Goal: Task Accomplishment & Management: Manage account settings

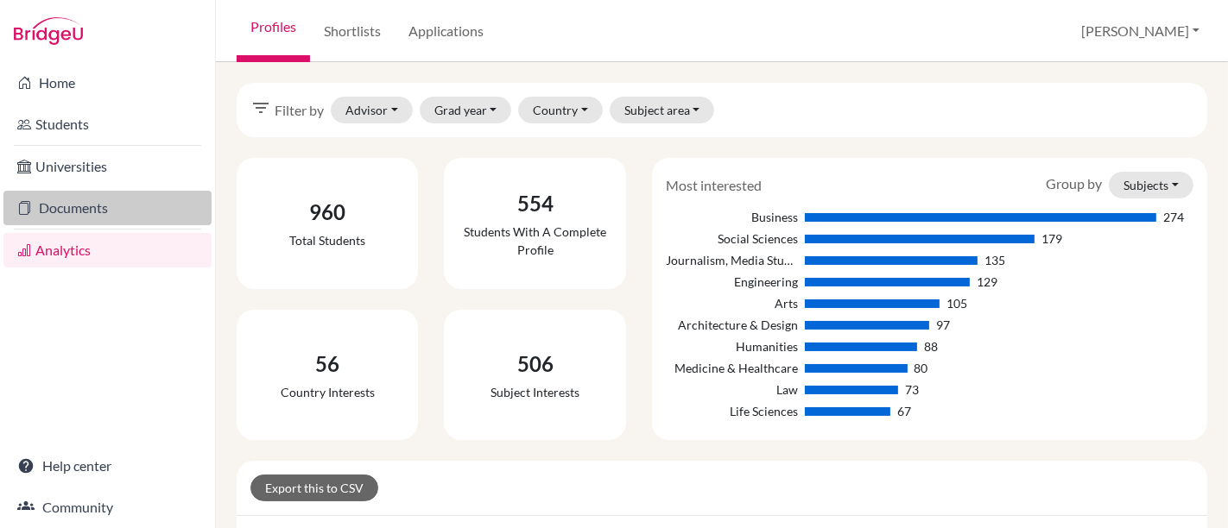
click at [73, 213] on link "Documents" at bounding box center [107, 208] width 208 height 35
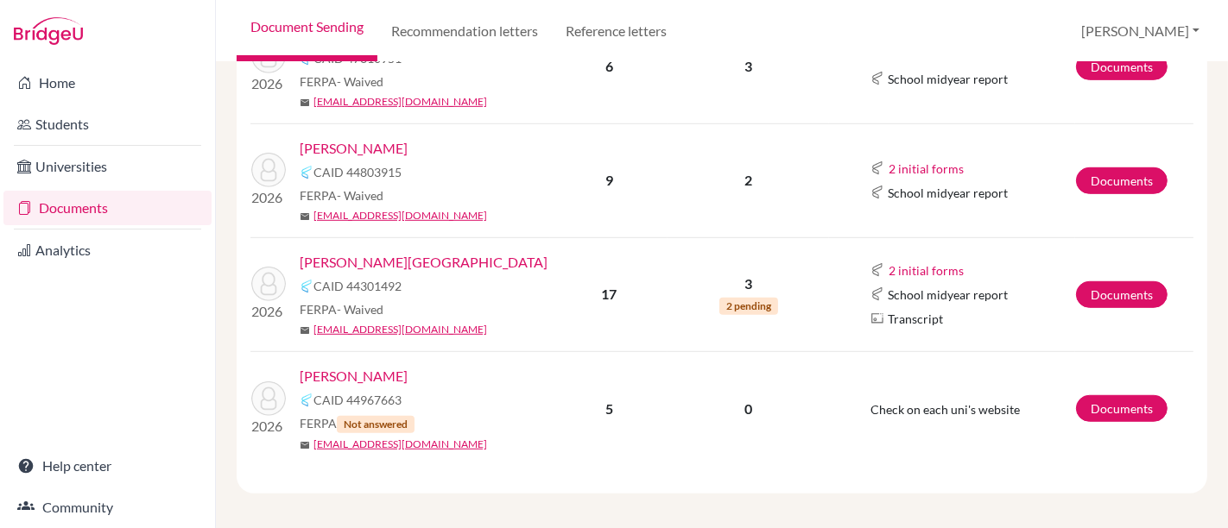
scroll to position [870, 0]
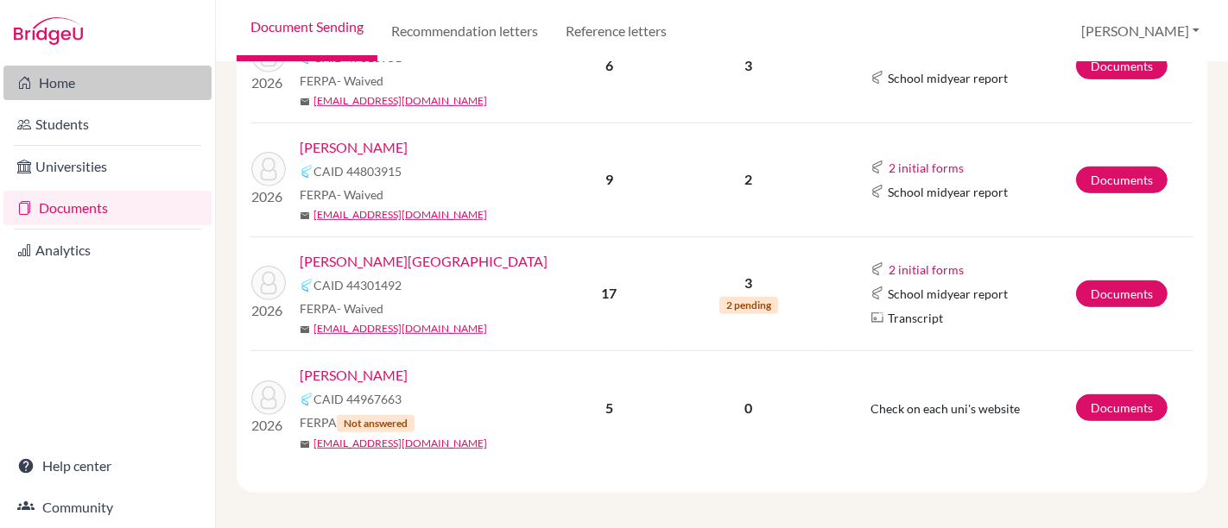
click at [61, 78] on link "Home" at bounding box center [107, 83] width 208 height 35
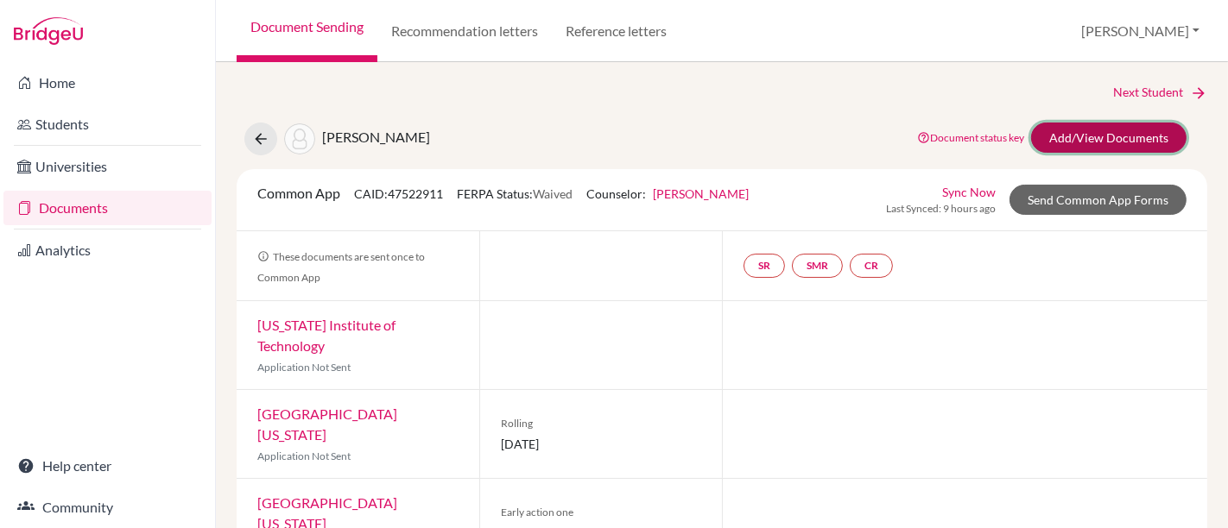
click at [1074, 138] on link "Add/View Documents" at bounding box center [1108, 138] width 155 height 30
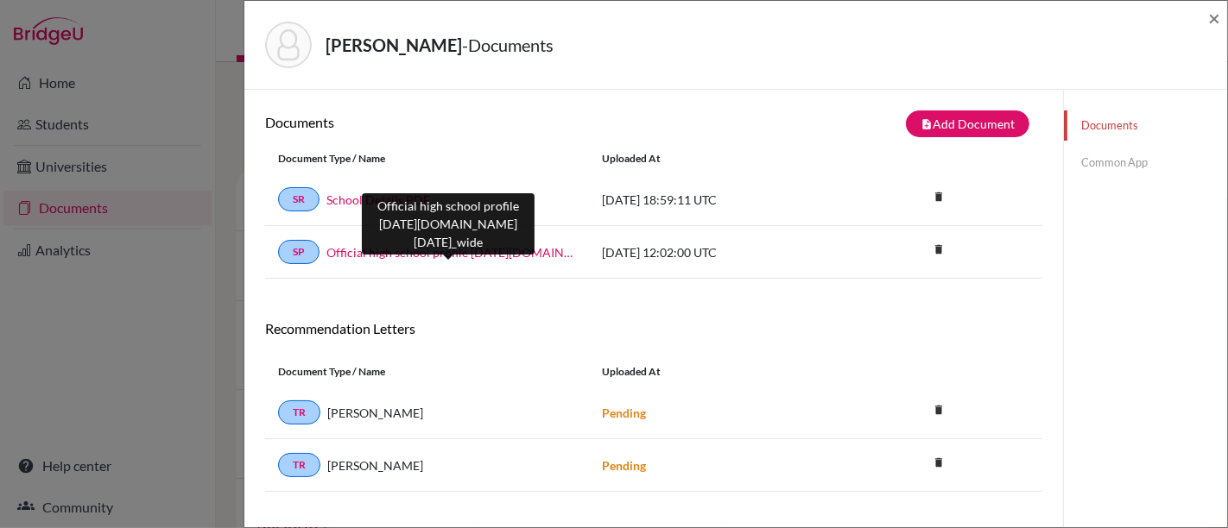
click at [446, 255] on link "Official high school profile 2024-2025.school_wide" at bounding box center [450, 252] width 249 height 18
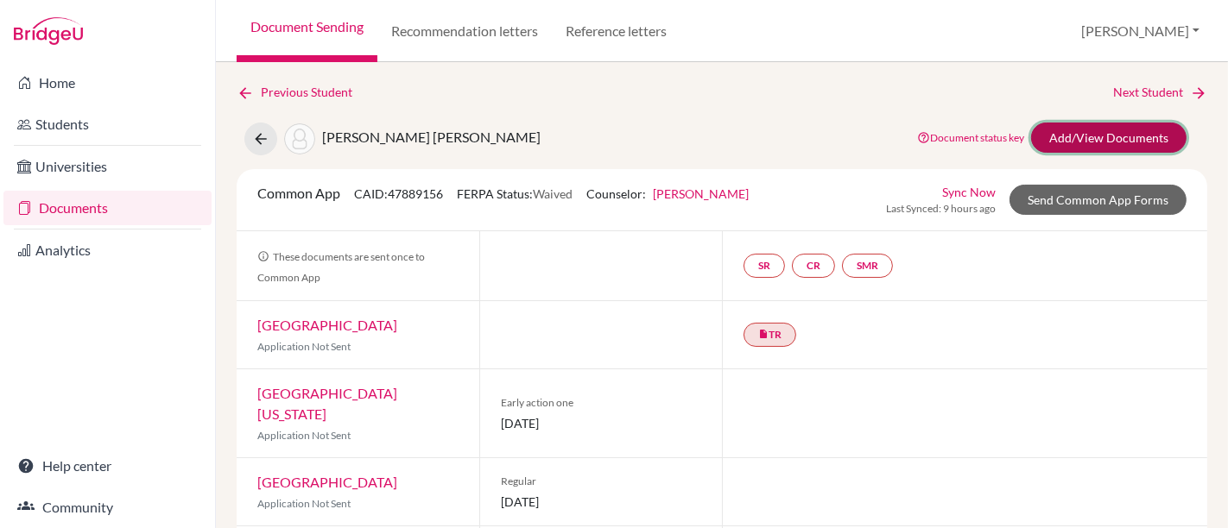
click at [1075, 130] on link "Add/View Documents" at bounding box center [1108, 138] width 155 height 30
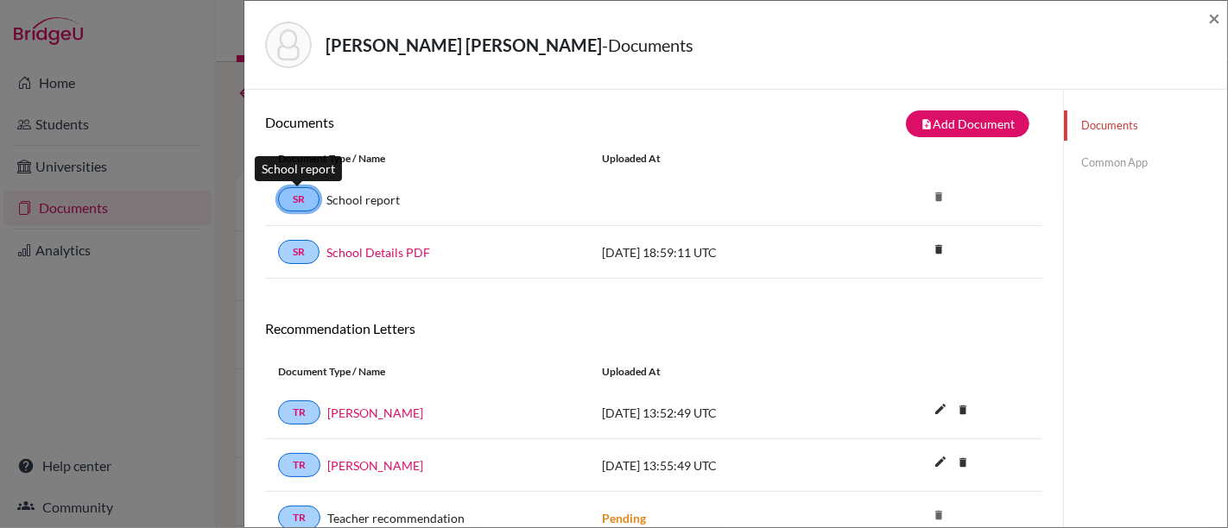
click at [298, 193] on link "SR" at bounding box center [298, 199] width 41 height 24
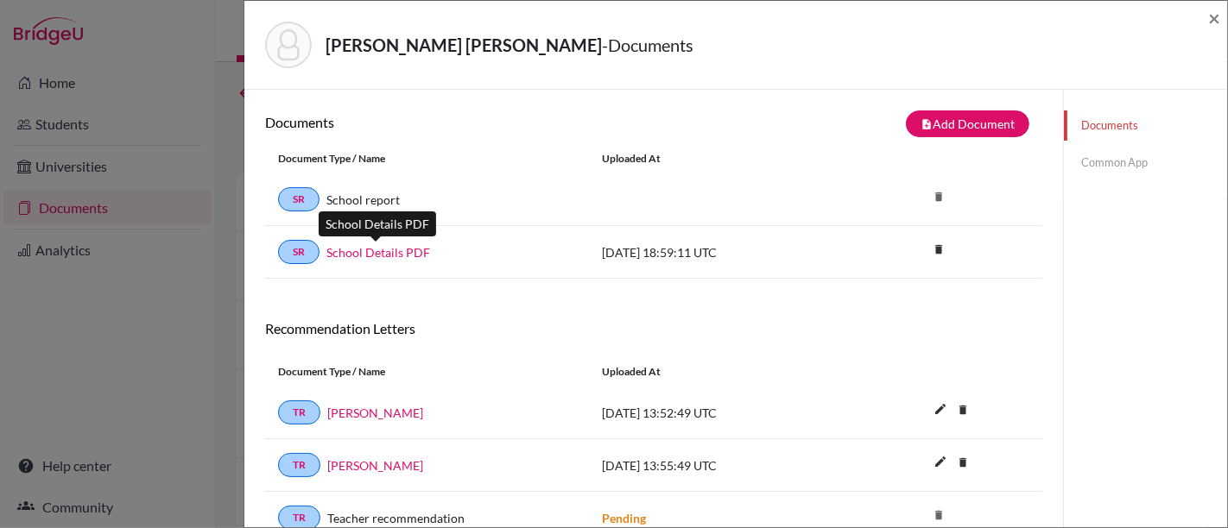
click at [401, 252] on link "School Details PDF" at bounding box center [378, 252] width 104 height 18
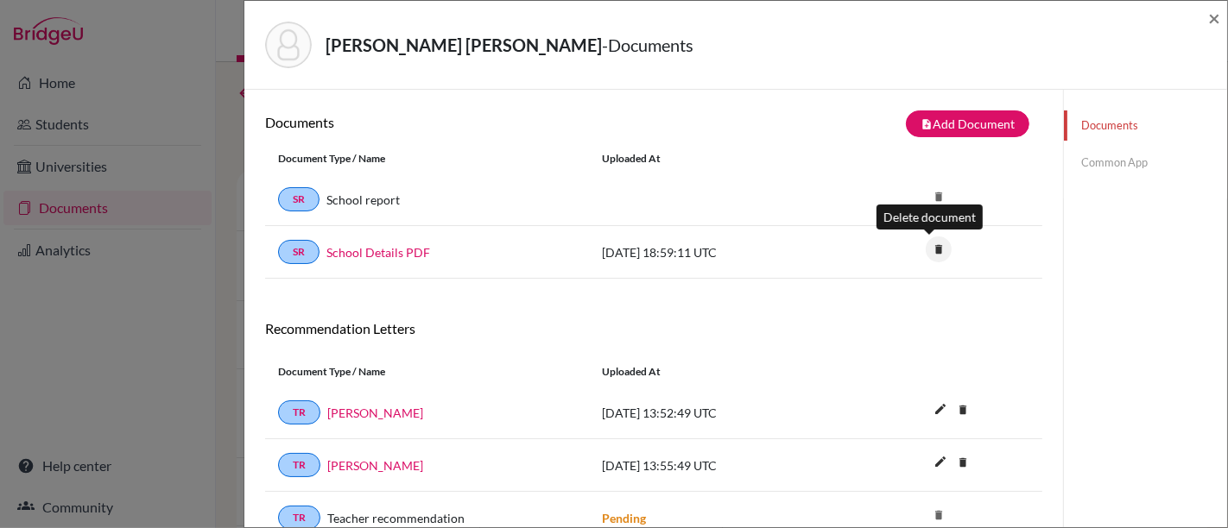
click at [927, 245] on icon "delete" at bounding box center [938, 250] width 26 height 26
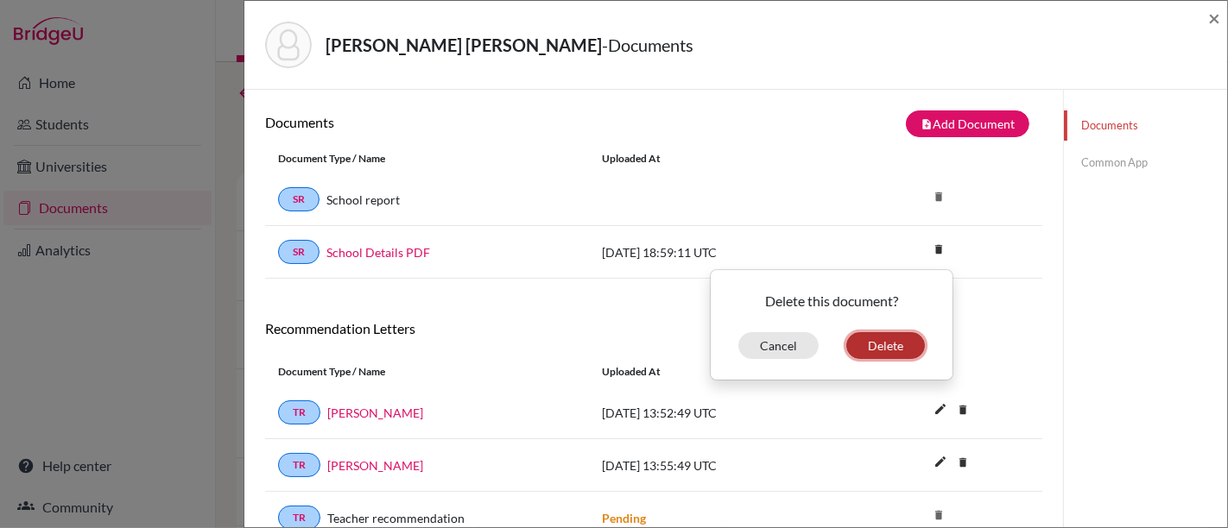
click at [890, 346] on button "Delete" at bounding box center [885, 345] width 79 height 27
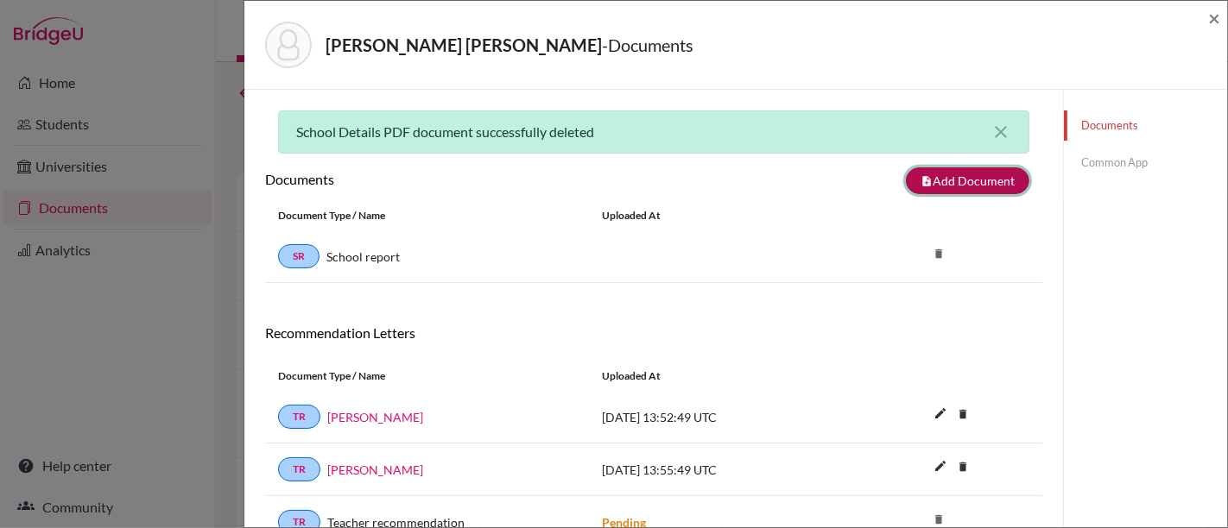
click at [932, 176] on button "note_add Add Document" at bounding box center [967, 180] width 123 height 27
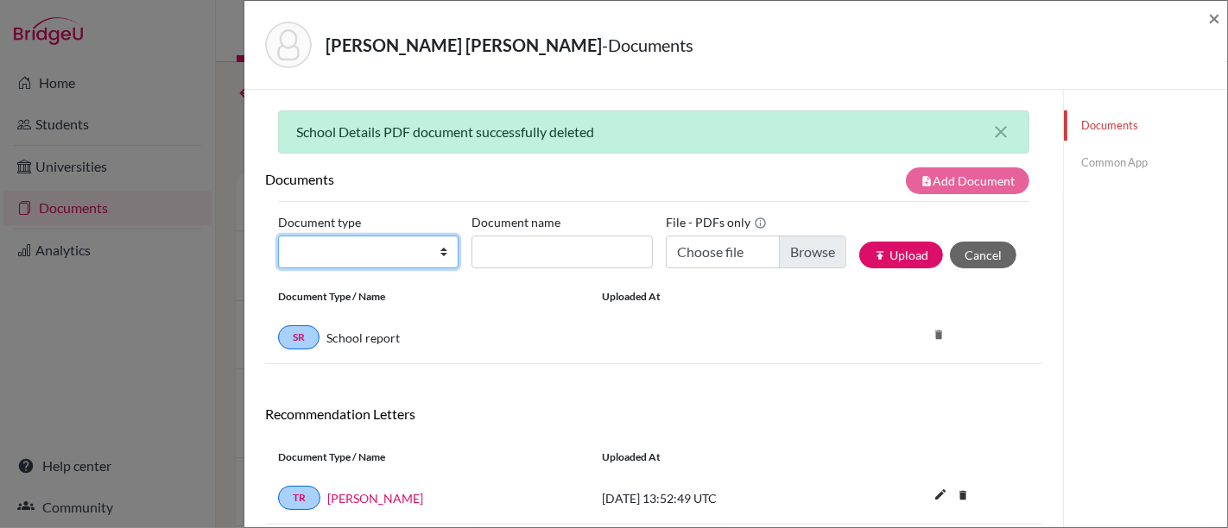
click at [382, 255] on select "Change explanation for Common App reports Counselor recommendation Internationa…" at bounding box center [368, 252] width 180 height 33
click at [990, 131] on icon "close" at bounding box center [1000, 132] width 21 height 21
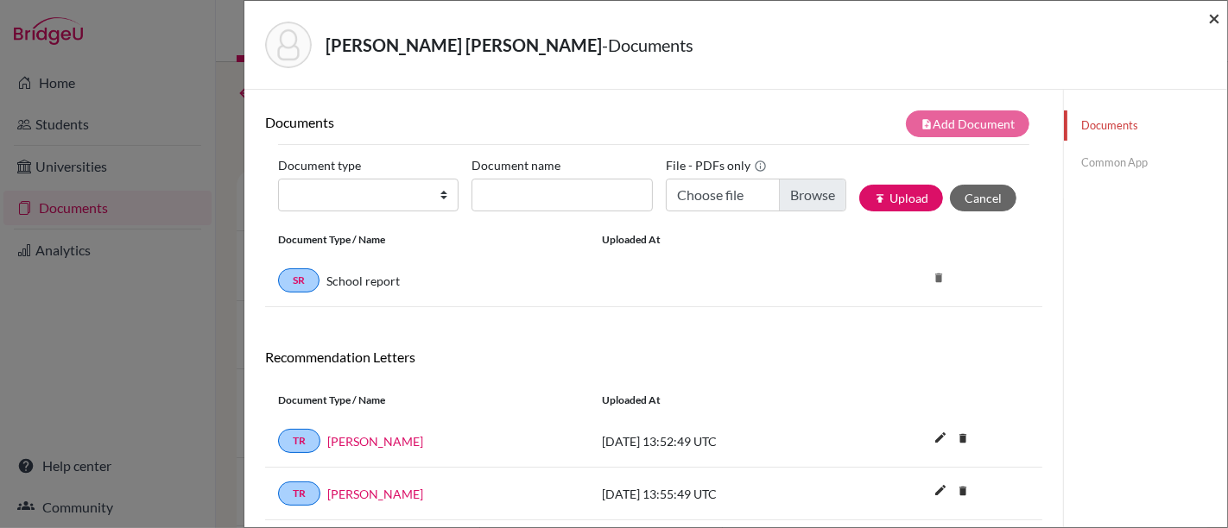
click at [1217, 16] on span "×" at bounding box center [1214, 17] width 12 height 25
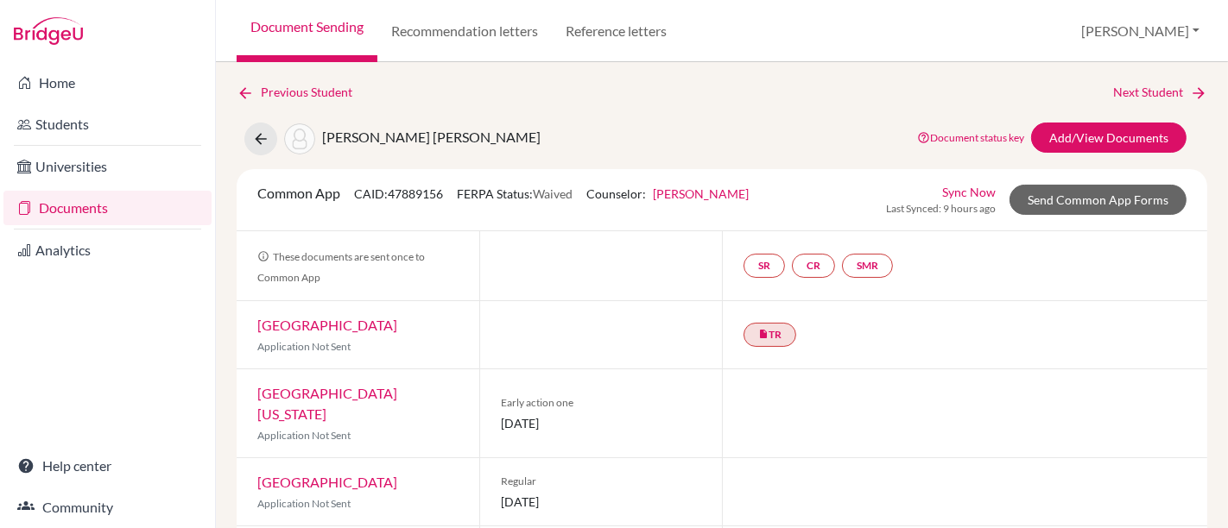
click at [680, 193] on link "Chelsea Burns" at bounding box center [701, 193] width 96 height 15
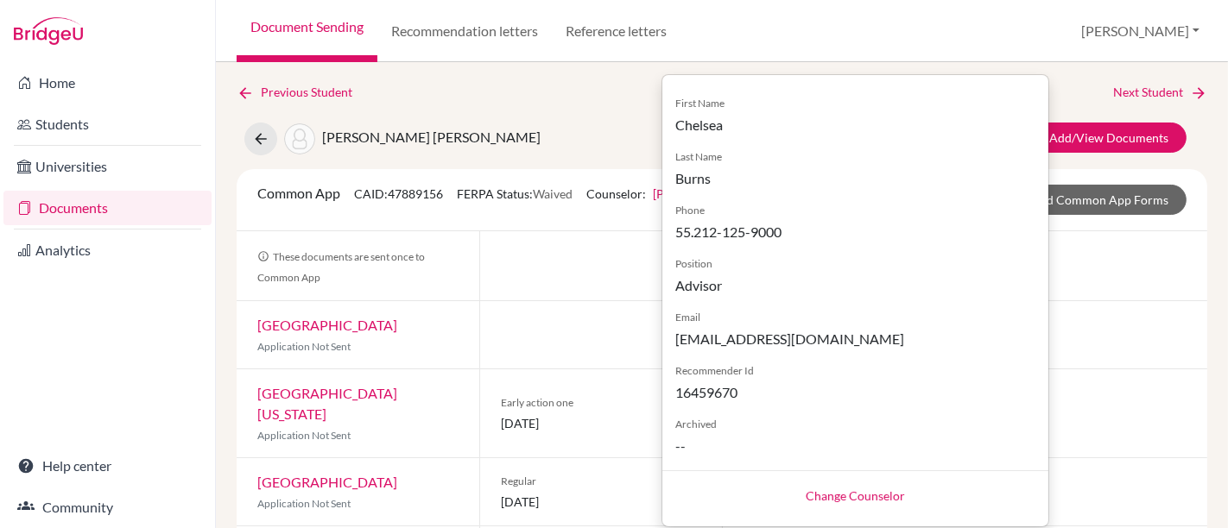
click at [850, 496] on link "Change Counselor" at bounding box center [854, 496] width 99 height 15
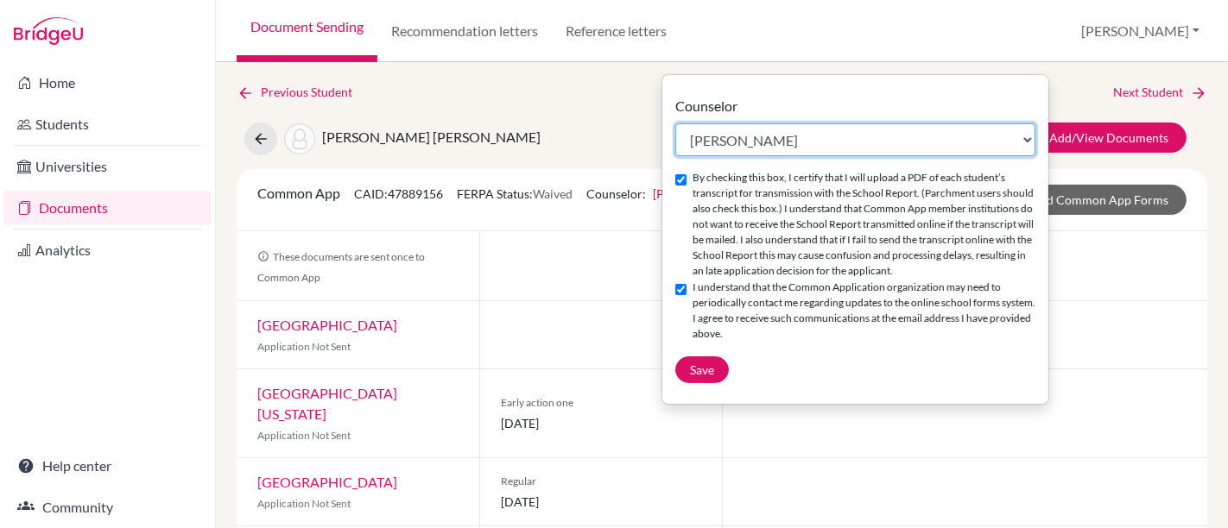
click at [899, 144] on select "Select counselor Jasmine Anderson Chelsea Burns Lucy Hogg Su Katz Scott Little …" at bounding box center [855, 139] width 360 height 33
select select "459986"
click at [675, 123] on select "Select counselor Jasmine Anderson Chelsea Burns Lucy Hogg Su Katz Scott Little …" at bounding box center [855, 139] width 360 height 33
checkbox input "false"
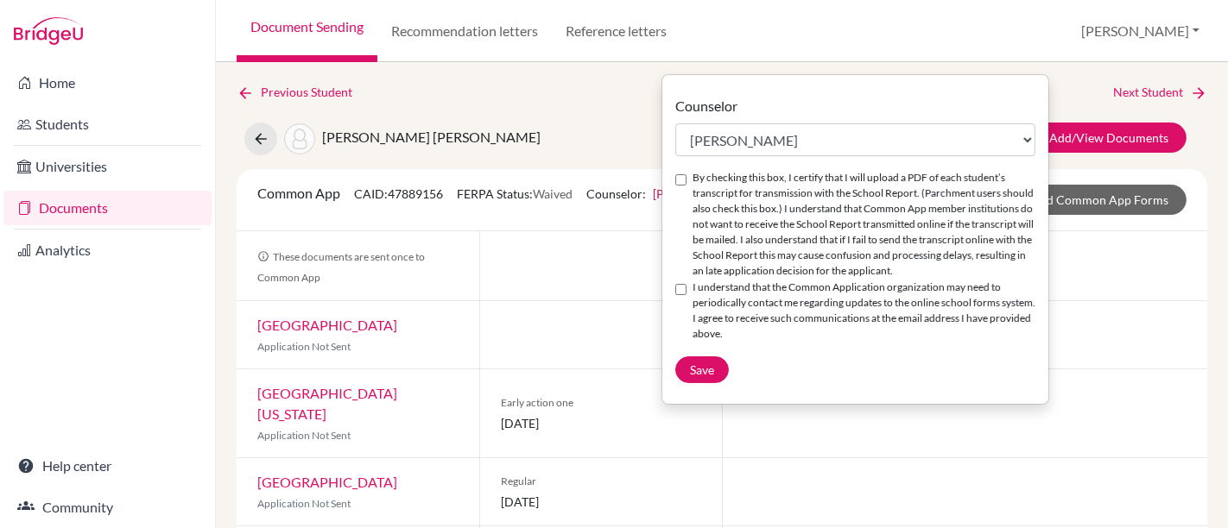
click at [675, 177] on input "By checking this box, I certify that I will upload a PDF of each student’s tran…" at bounding box center [680, 179] width 11 height 11
checkbox input "true"
click at [680, 295] on input "I understand that the Common Application organization may need to periodically …" at bounding box center [680, 289] width 11 height 11
checkbox input "true"
click at [702, 377] on span "Save" at bounding box center [702, 370] width 24 height 15
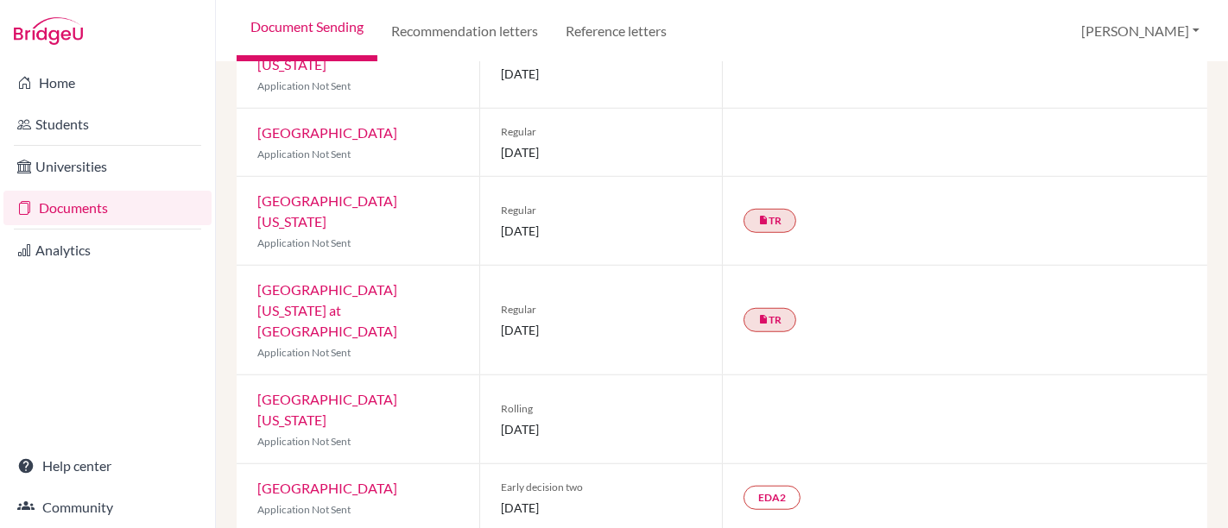
scroll to position [1102, 0]
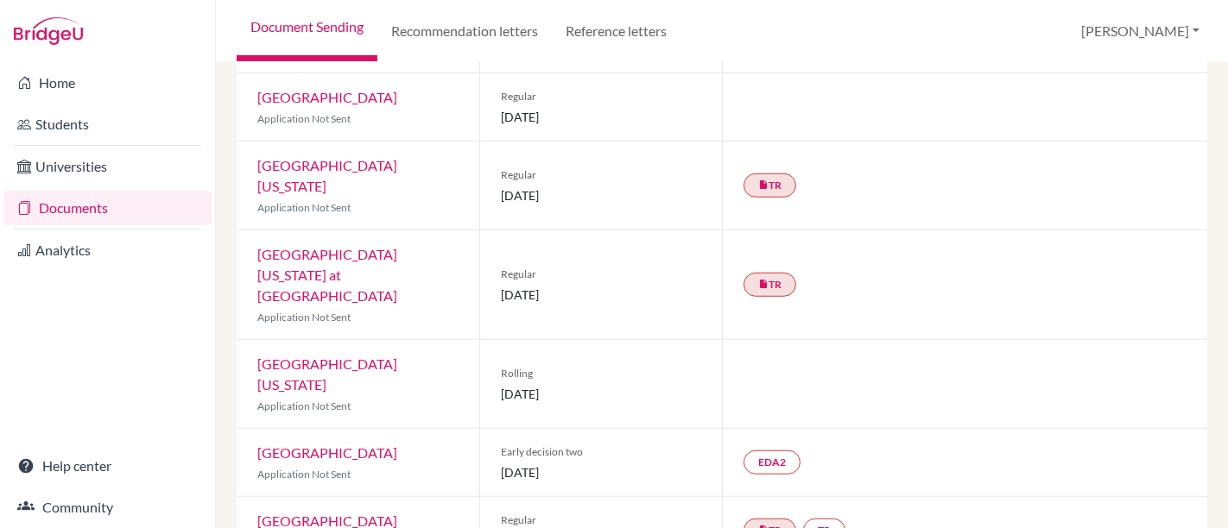
drag, startPoint x: 859, startPoint y: 403, endPoint x: 860, endPoint y: 442, distance: 38.9
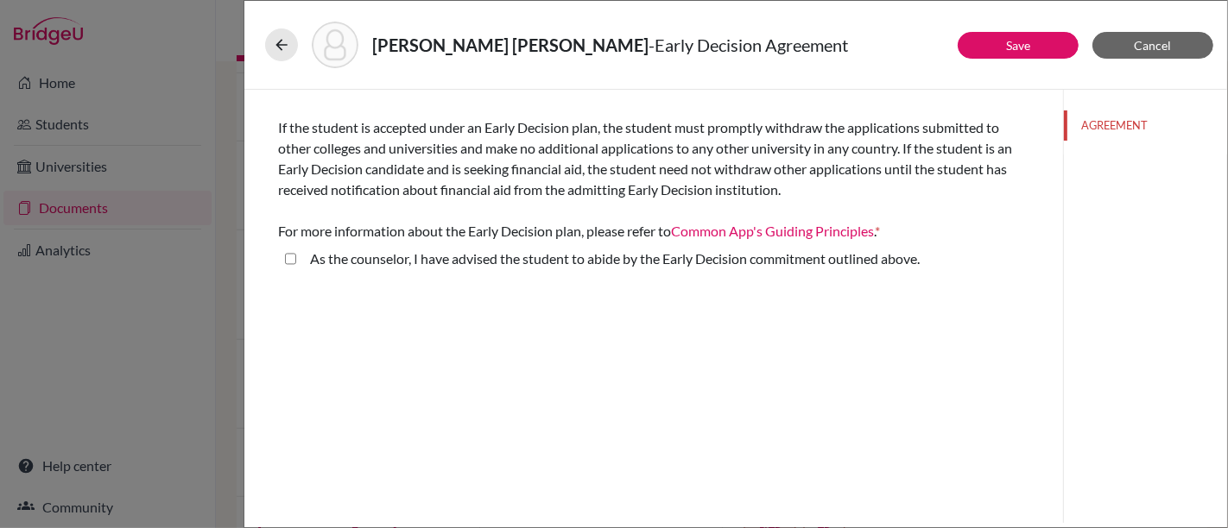
click at [288, 260] on above\ "As the counselor, I have advised the student to abide by the Early Decision com…" at bounding box center [290, 259] width 11 height 21
checkbox above\ "true"
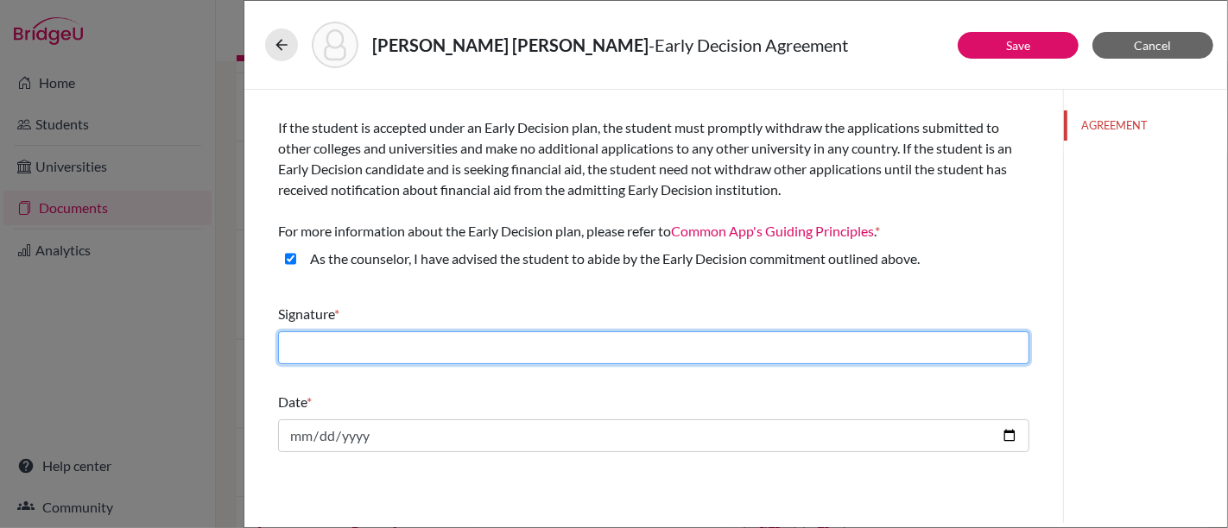
click at [406, 358] on input "text" at bounding box center [653, 348] width 751 height 33
type input "Augusto Neto"
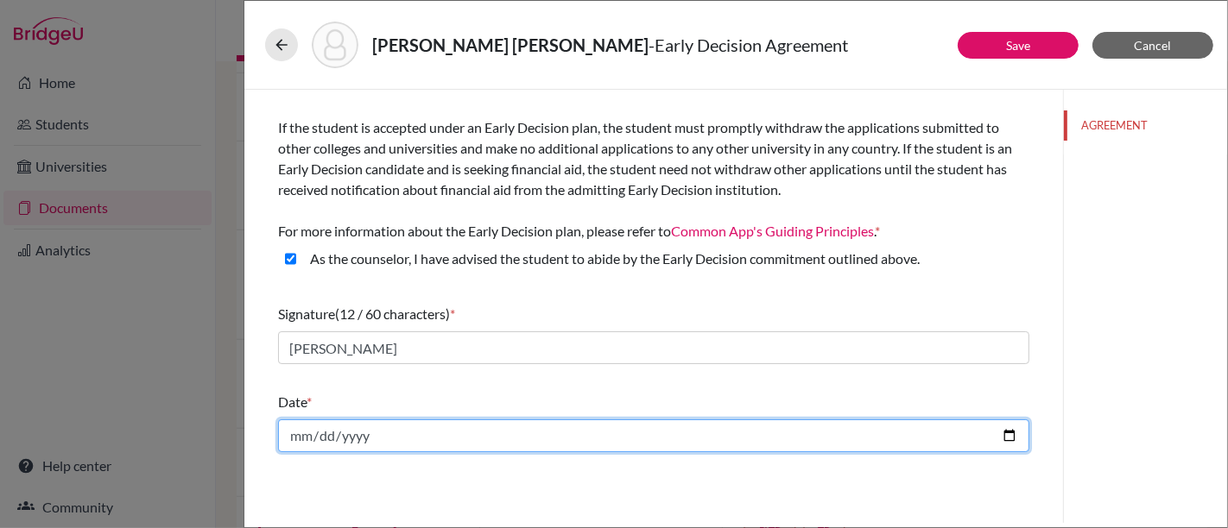
click at [1002, 435] on input "date" at bounding box center [653, 436] width 751 height 33
type input "2025-10-12"
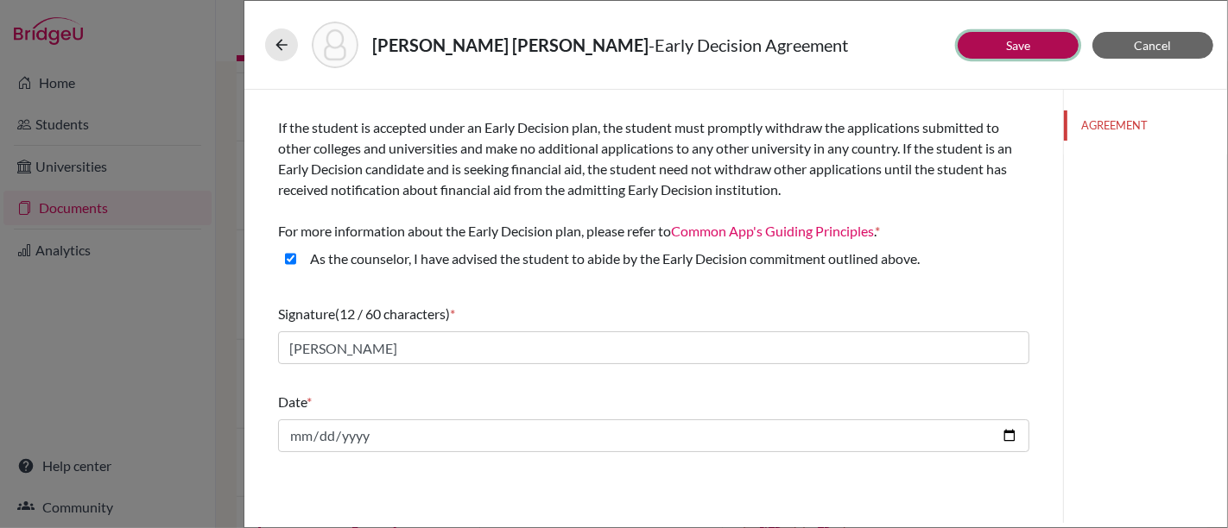
click at [1006, 41] on link "Save" at bounding box center [1018, 45] width 24 height 15
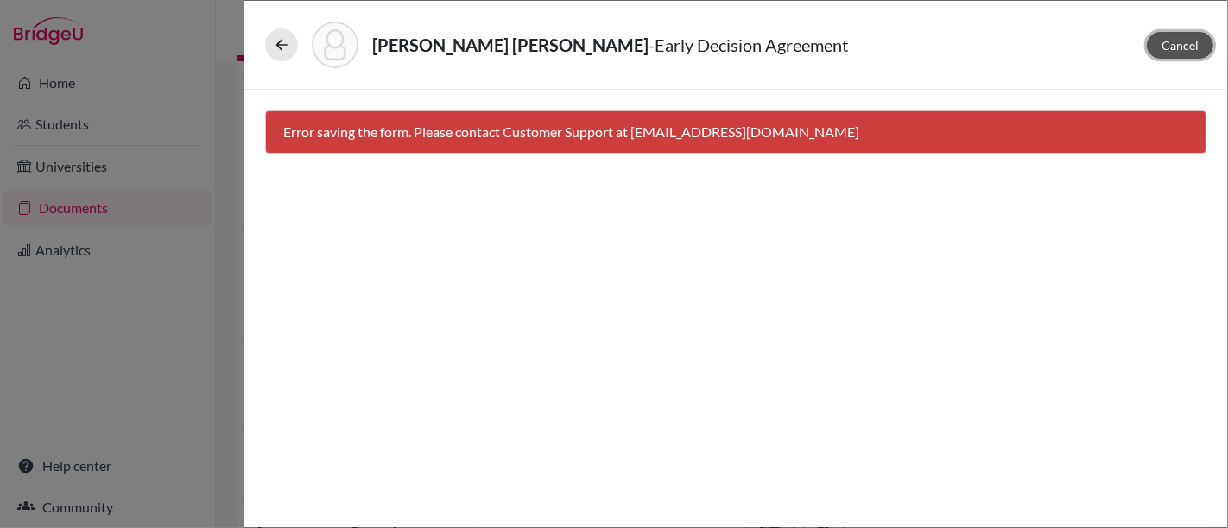
click at [1159, 45] on button "Cancel" at bounding box center [1179, 45] width 66 height 27
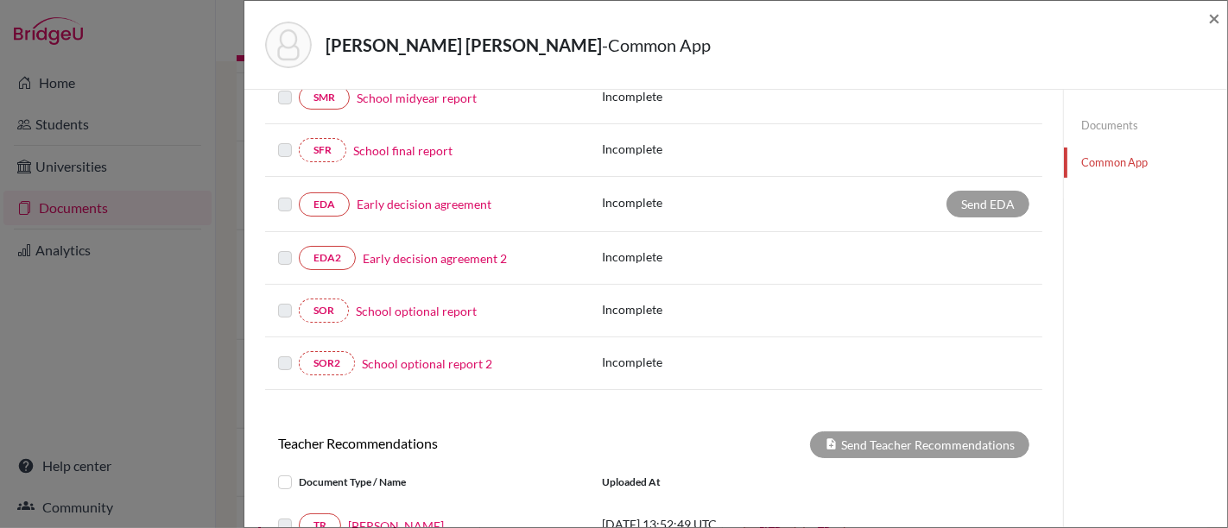
scroll to position [256, 0]
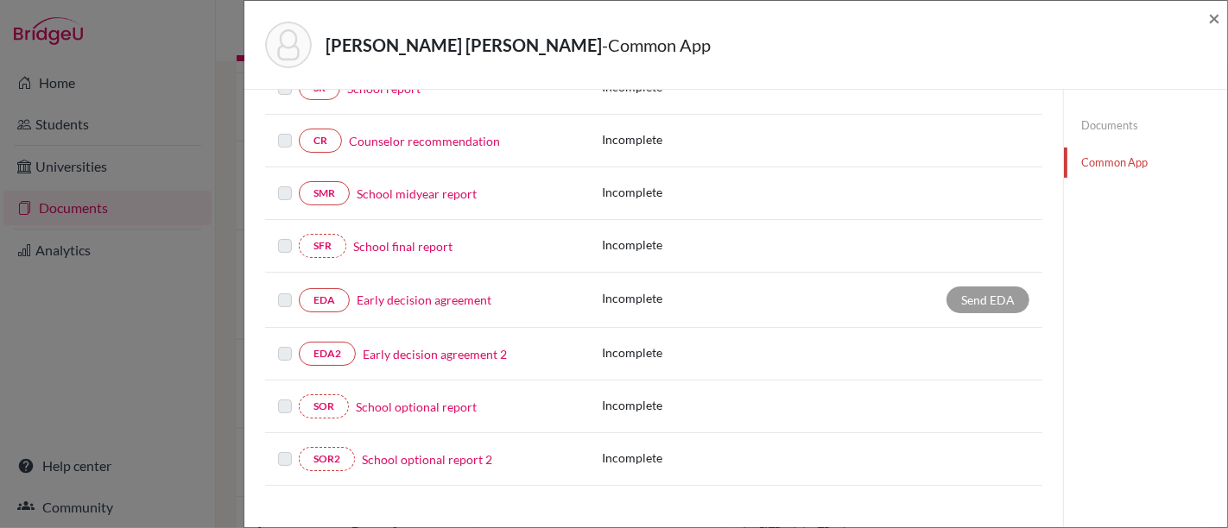
click at [421, 300] on link "Early decision agreement" at bounding box center [424, 300] width 135 height 18
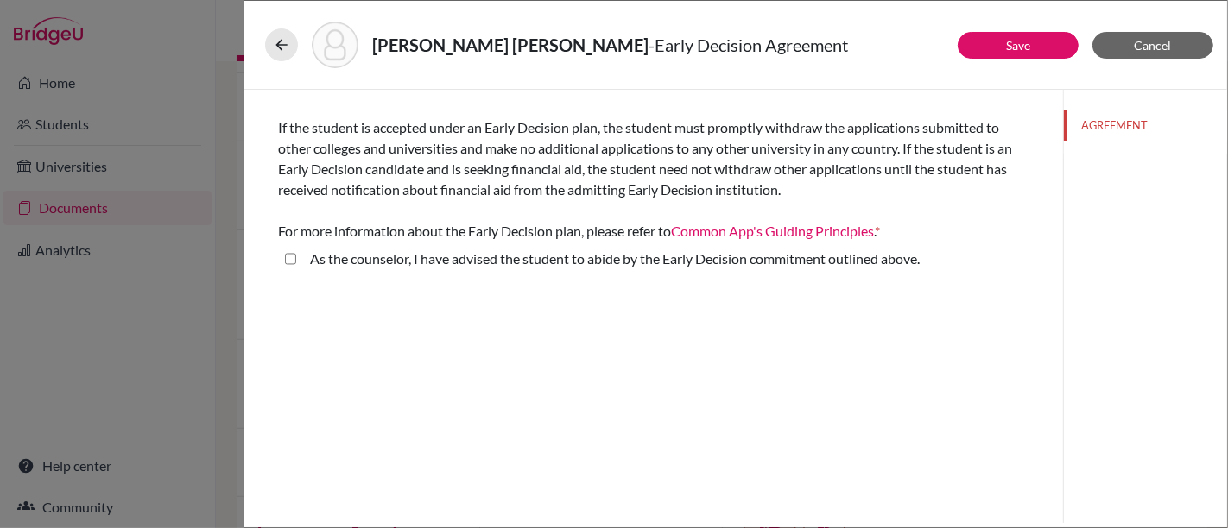
click at [286, 251] on above\ "As the counselor, I have advised the student to abide by the Early Decision com…" at bounding box center [290, 259] width 11 height 21
checkbox above\ "true"
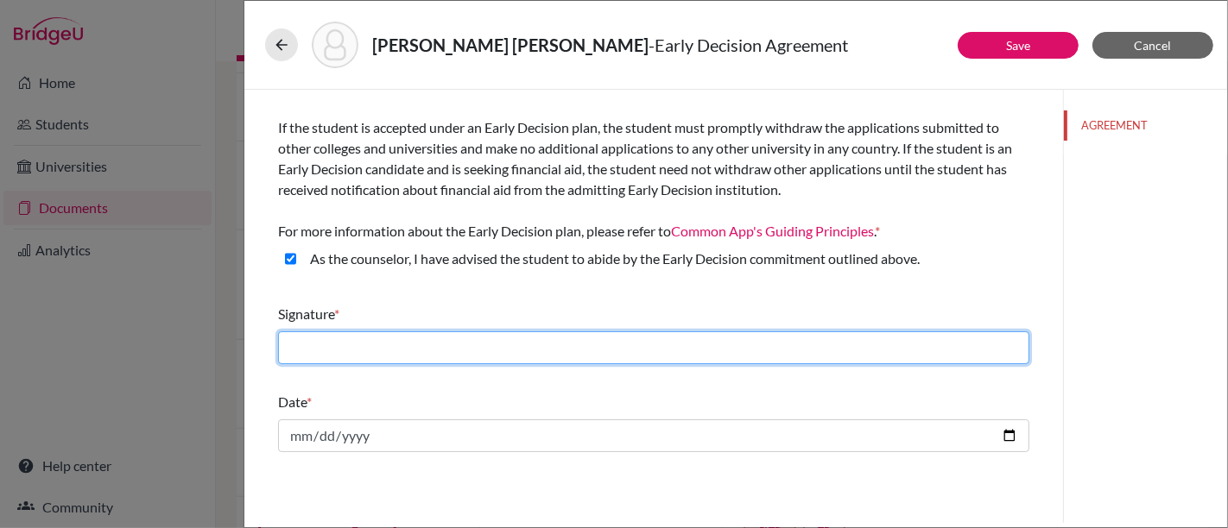
click at [451, 341] on input "text" at bounding box center [653, 348] width 751 height 33
type input "Augusto Neto"
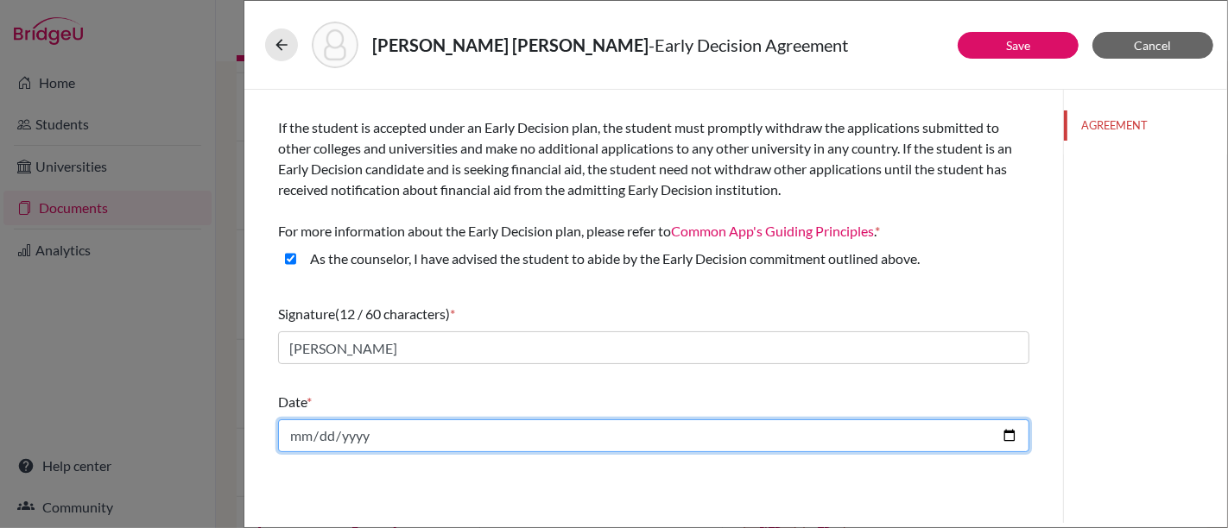
click at [1019, 434] on input "date" at bounding box center [653, 436] width 751 height 33
type input "[DATE]"
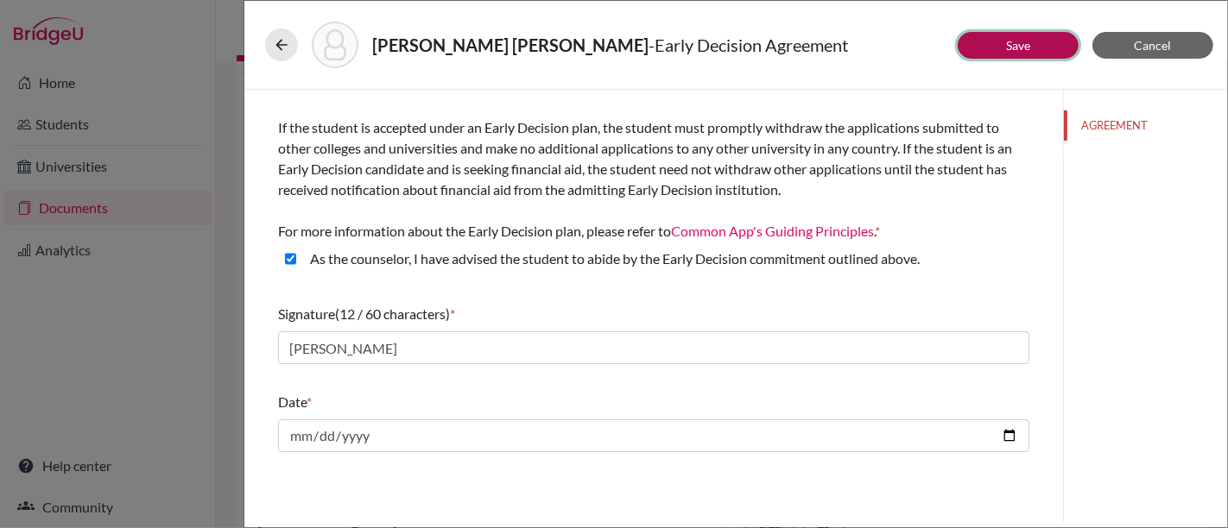
click at [1055, 41] on button "Save" at bounding box center [1017, 45] width 121 height 27
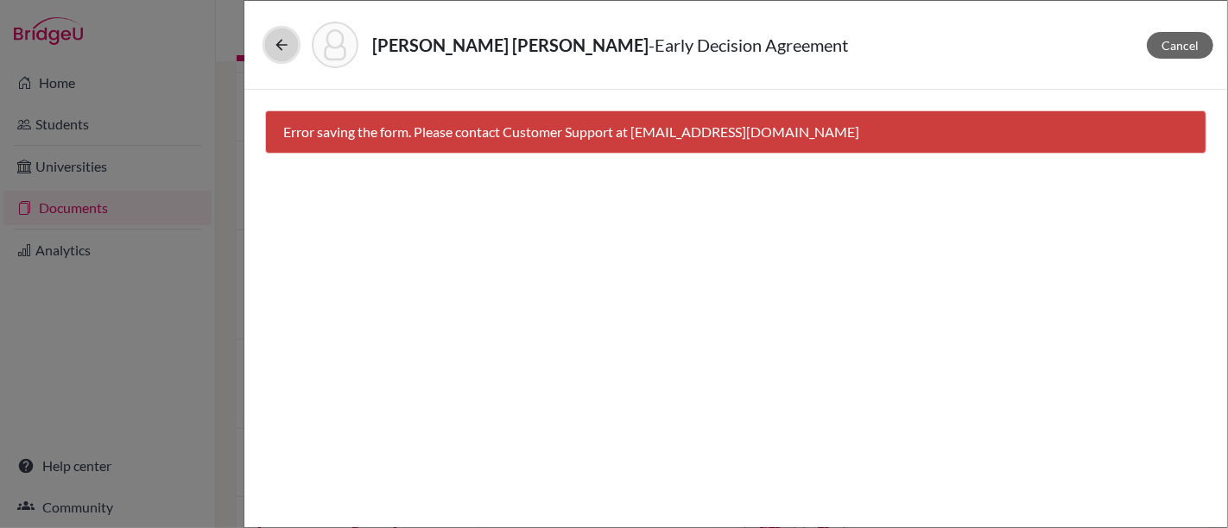
click at [270, 47] on button at bounding box center [281, 44] width 33 height 33
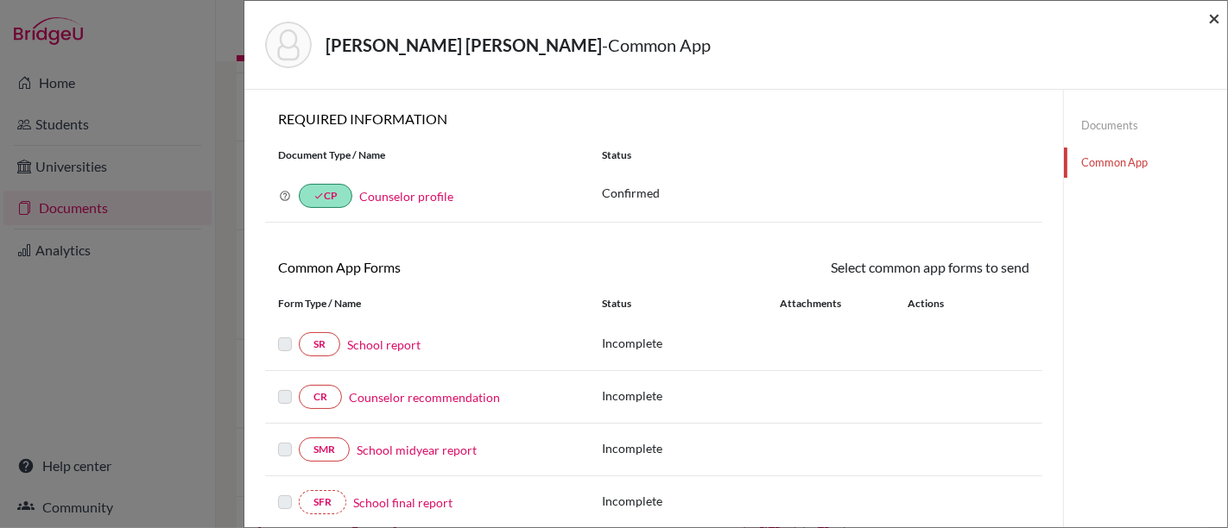
click at [1213, 21] on span "×" at bounding box center [1214, 17] width 12 height 25
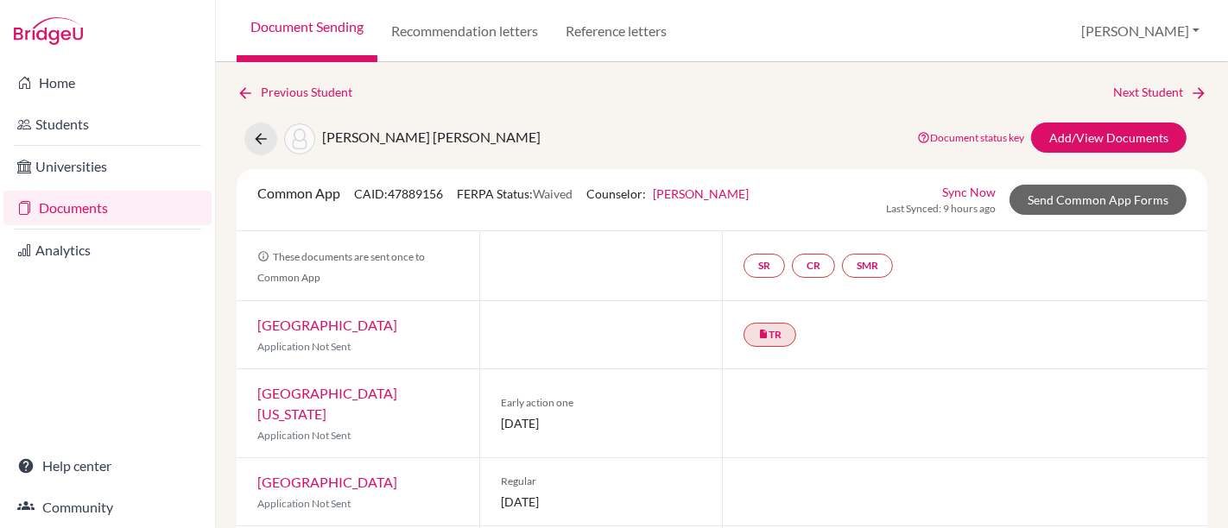
click at [727, 193] on link "Augusto Neto" at bounding box center [701, 193] width 96 height 15
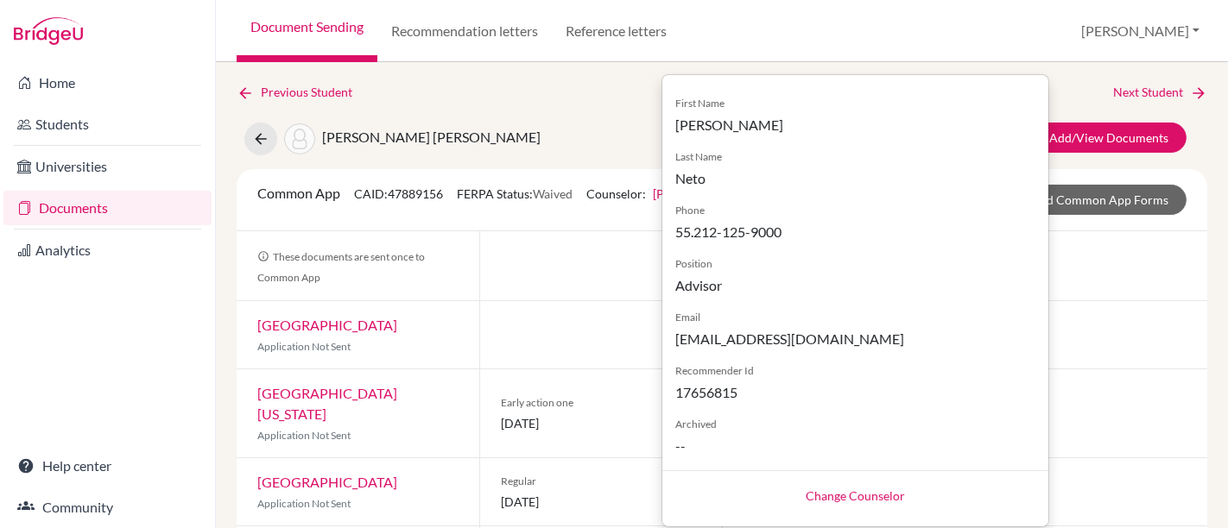
click at [846, 495] on link "Change Counselor" at bounding box center [854, 496] width 99 height 15
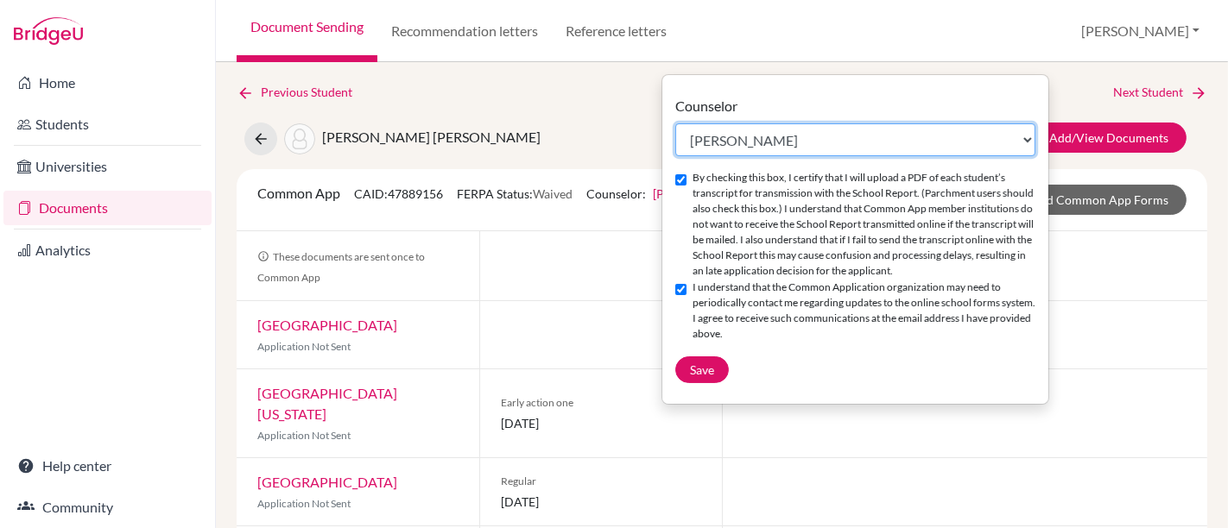
click at [811, 132] on select "Select counselor [PERSON_NAME] [PERSON_NAME] [PERSON_NAME] [PERSON_NAME] [PERSO…" at bounding box center [855, 139] width 360 height 33
select select "418499"
click at [675, 123] on select "Select counselor [PERSON_NAME] [PERSON_NAME] [PERSON_NAME] [PERSON_NAME] [PERSO…" at bounding box center [855, 139] width 360 height 33
checkbox input "false"
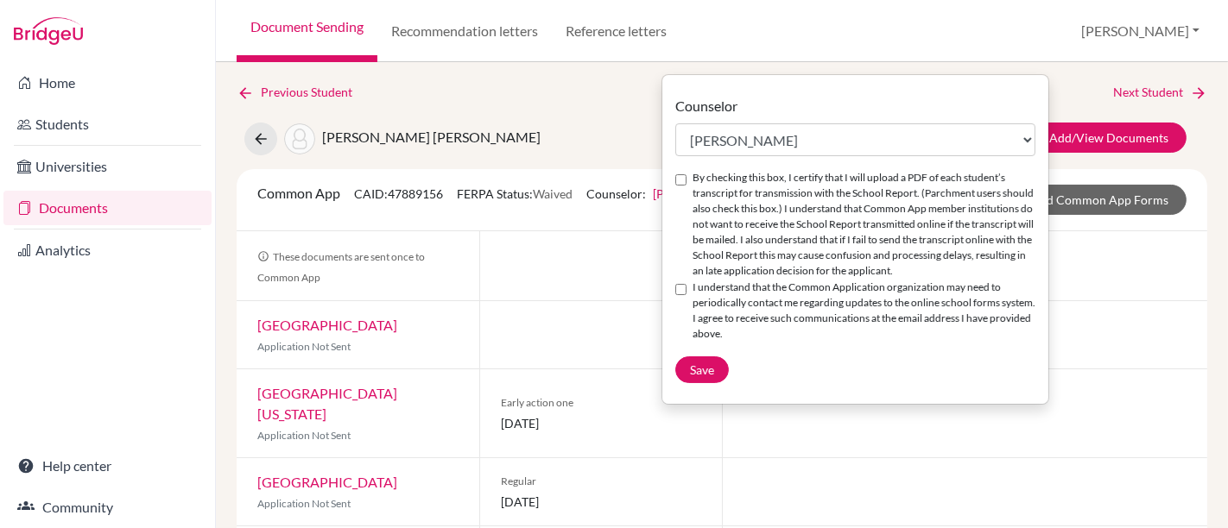
click at [683, 174] on input "By checking this box, I certify that I will upload a PDF of each student’s tran…" at bounding box center [680, 179] width 11 height 11
checkbox input "true"
click at [677, 295] on input "I understand that the Common Application organization may need to periodically …" at bounding box center [680, 289] width 11 height 11
checkbox input "true"
click at [702, 383] on button "Save" at bounding box center [702, 370] width 54 height 27
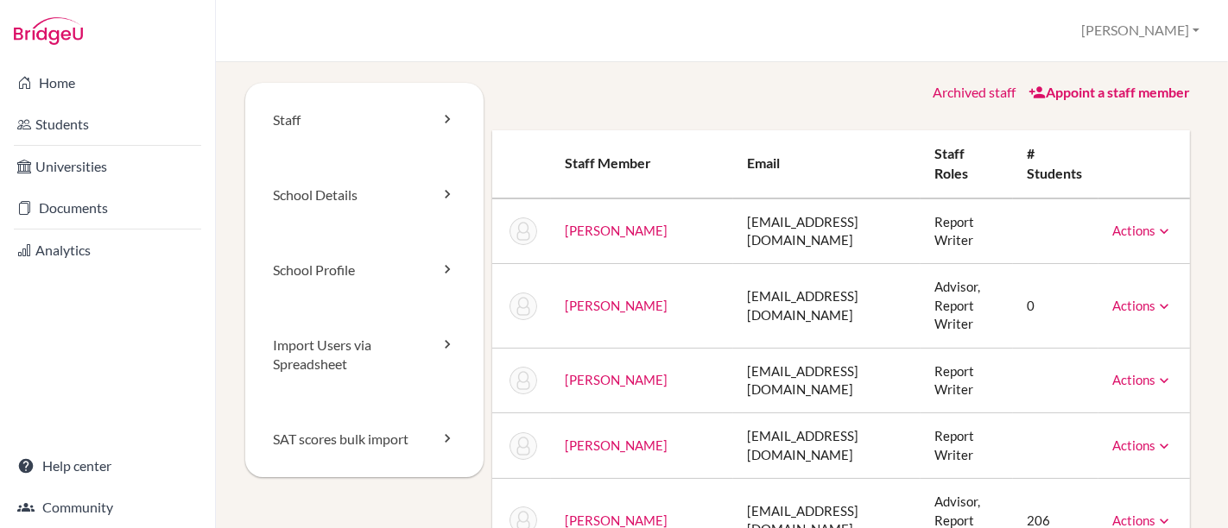
click at [1155, 225] on icon at bounding box center [1163, 231] width 17 height 17
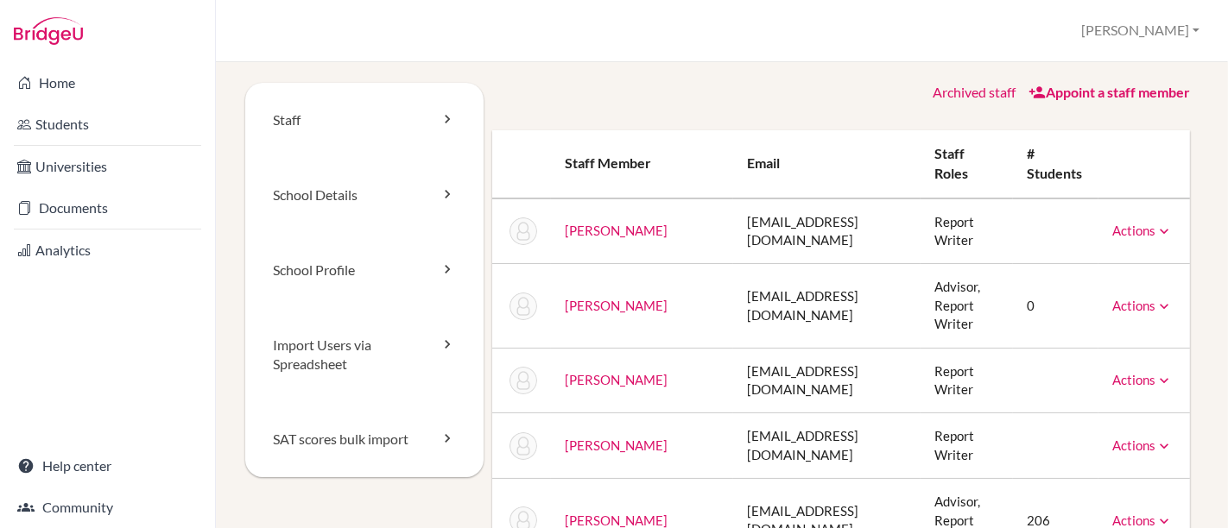
click at [578, 229] on link "Almeida, Marcel" at bounding box center [616, 231] width 103 height 16
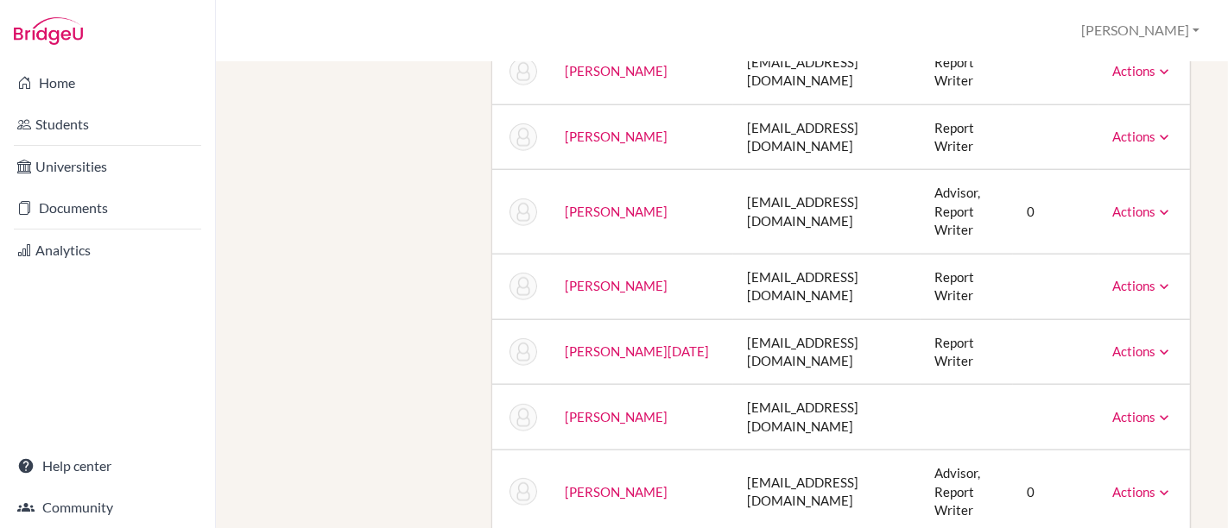
scroll to position [1640, 0]
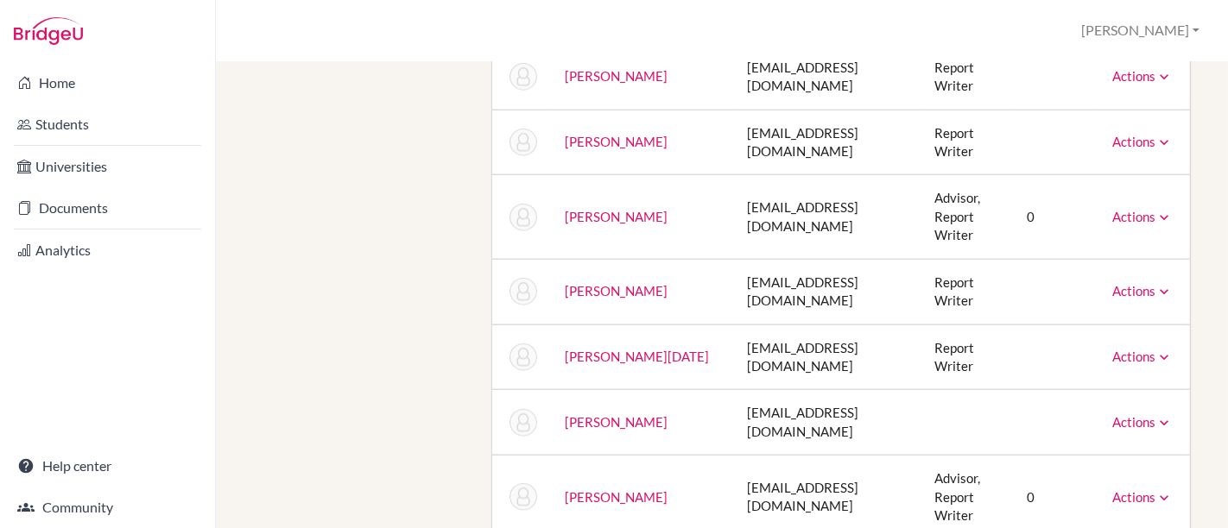
click at [588, 414] on link "Sipp, Greg" at bounding box center [616, 422] width 103 height 16
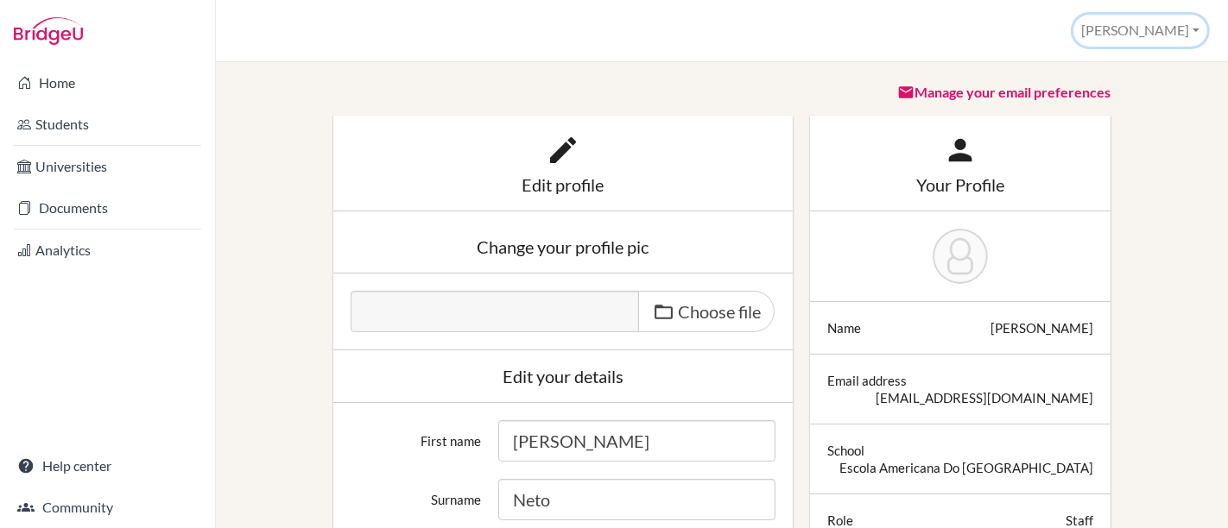
click at [1197, 41] on button "[PERSON_NAME]" at bounding box center [1140, 31] width 134 height 32
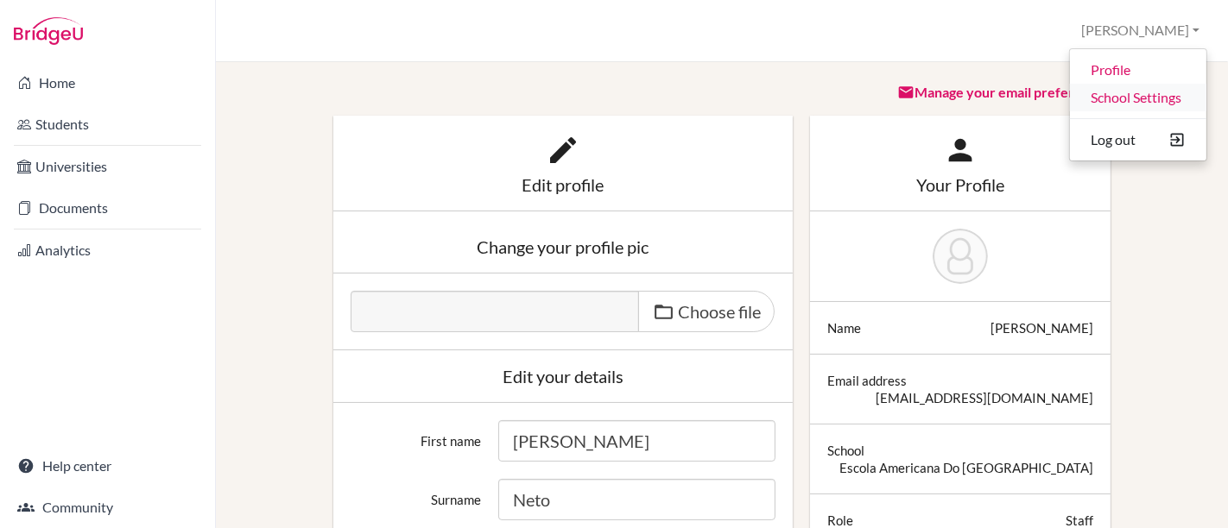
click at [1146, 99] on link "School Settings" at bounding box center [1138, 98] width 136 height 28
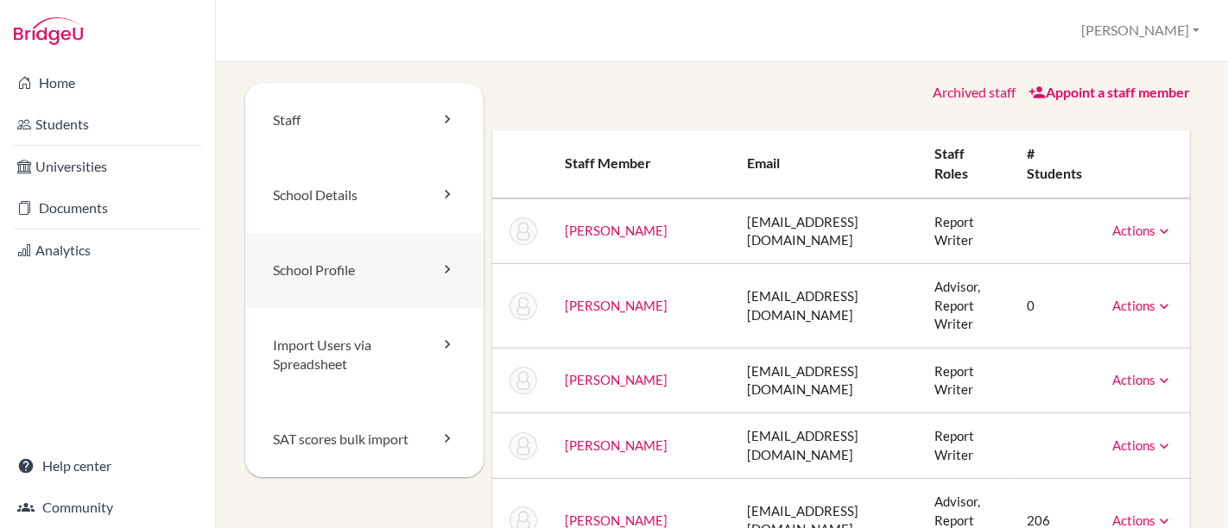
click at [445, 274] on icon at bounding box center [447, 269] width 17 height 17
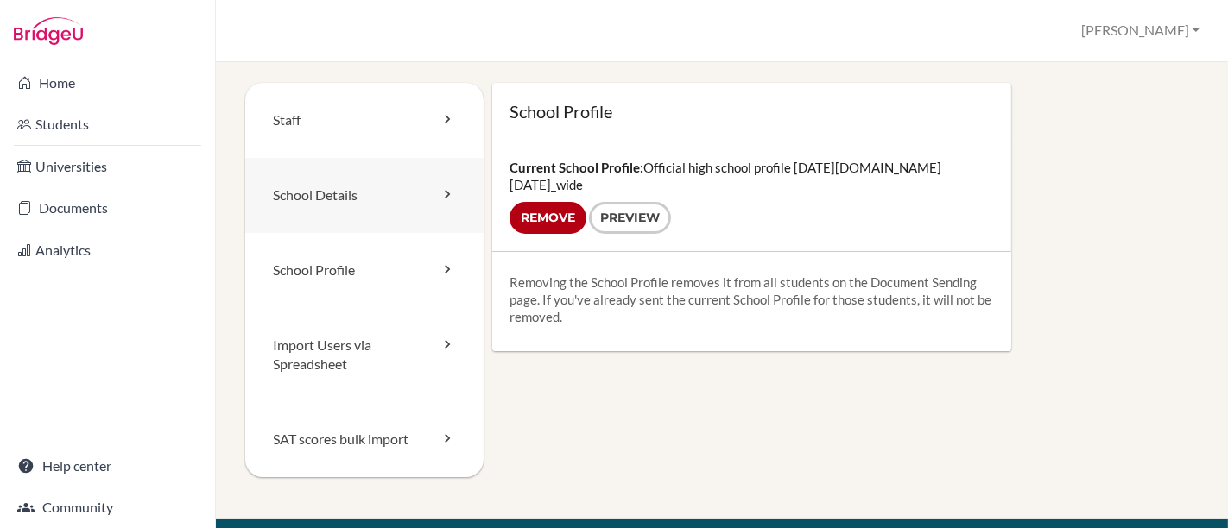
click at [432, 186] on link "School Details" at bounding box center [364, 195] width 238 height 75
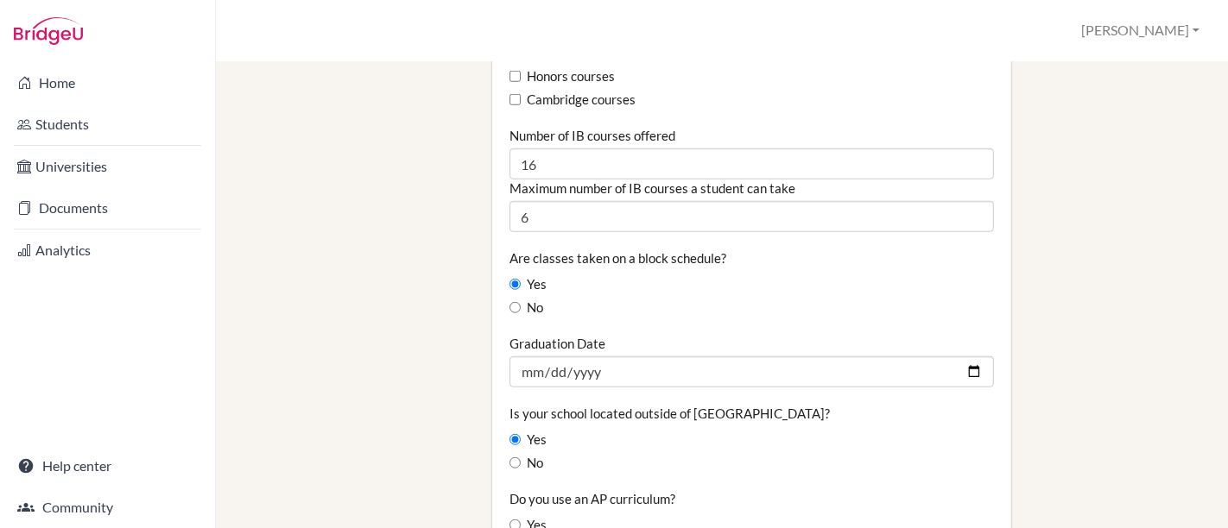
scroll to position [1247, 0]
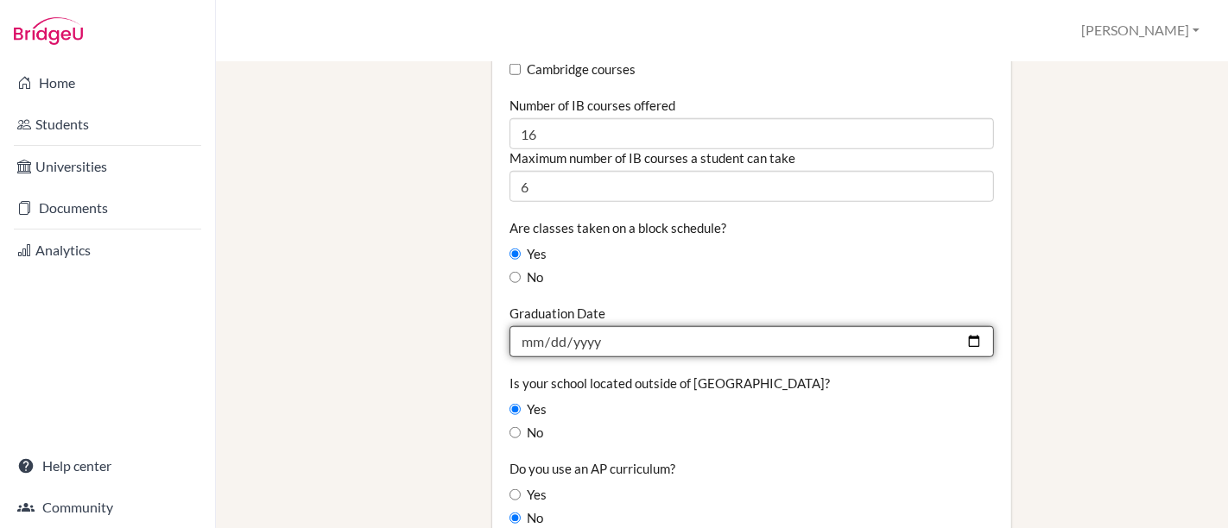
click at [651, 326] on input "2026-05-28" at bounding box center [751, 341] width 484 height 31
click at [964, 326] on input "2026-05-28" at bounding box center [751, 341] width 484 height 31
type input "2026-06-19"
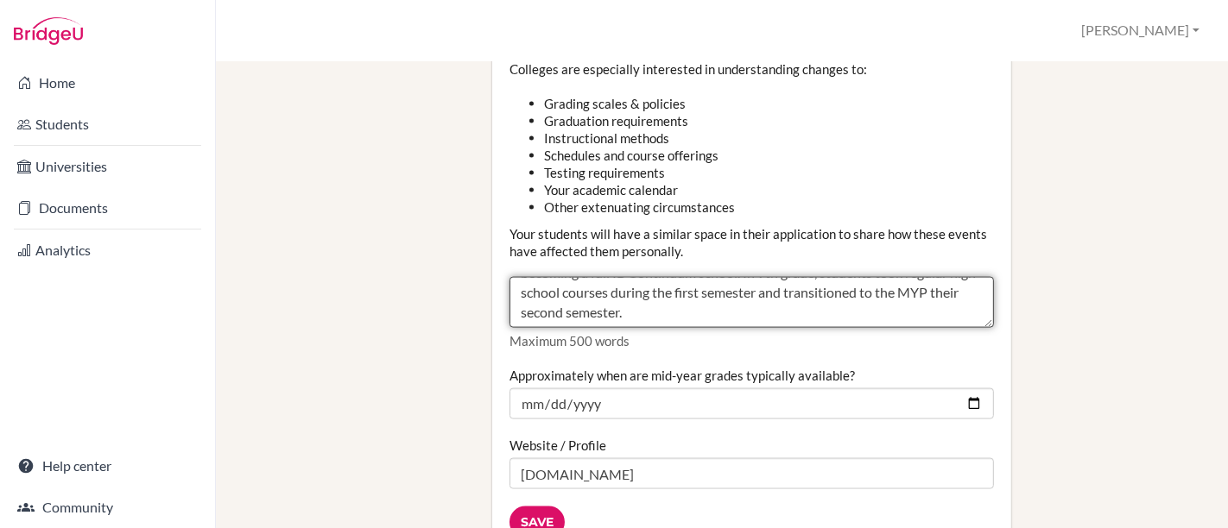
scroll to position [2110, 0]
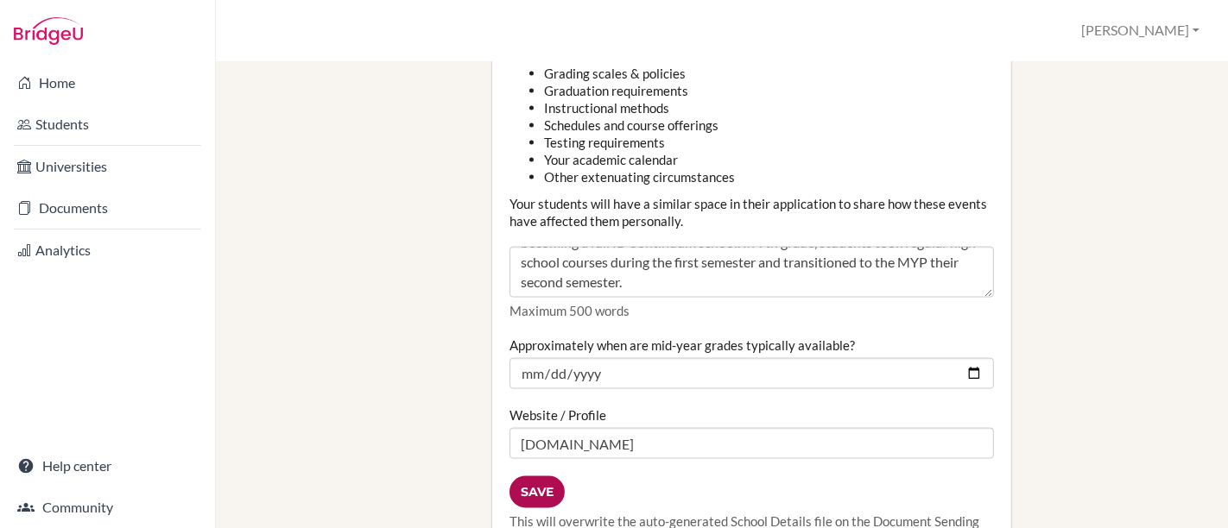
click at [521, 477] on input "Save" at bounding box center [536, 493] width 55 height 32
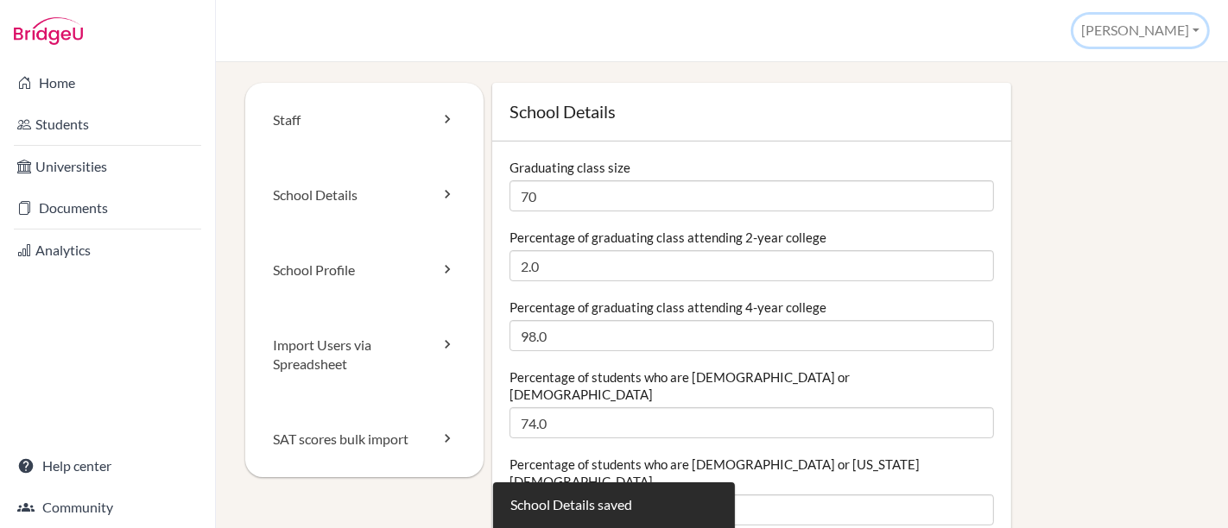
click at [1196, 29] on button "[PERSON_NAME]" at bounding box center [1140, 31] width 134 height 32
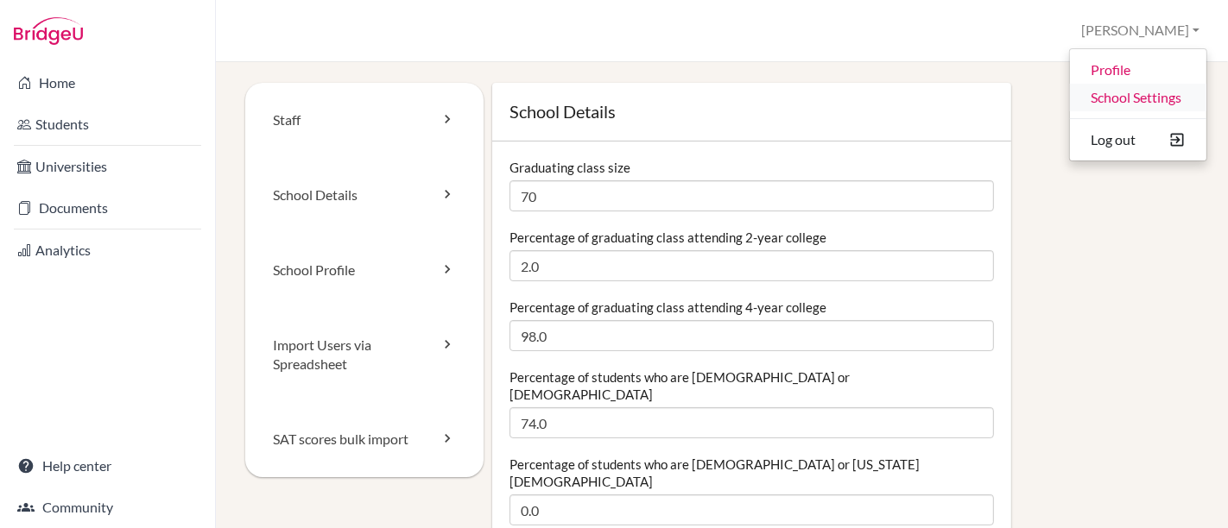
click at [1141, 95] on link "School Settings" at bounding box center [1138, 98] width 136 height 28
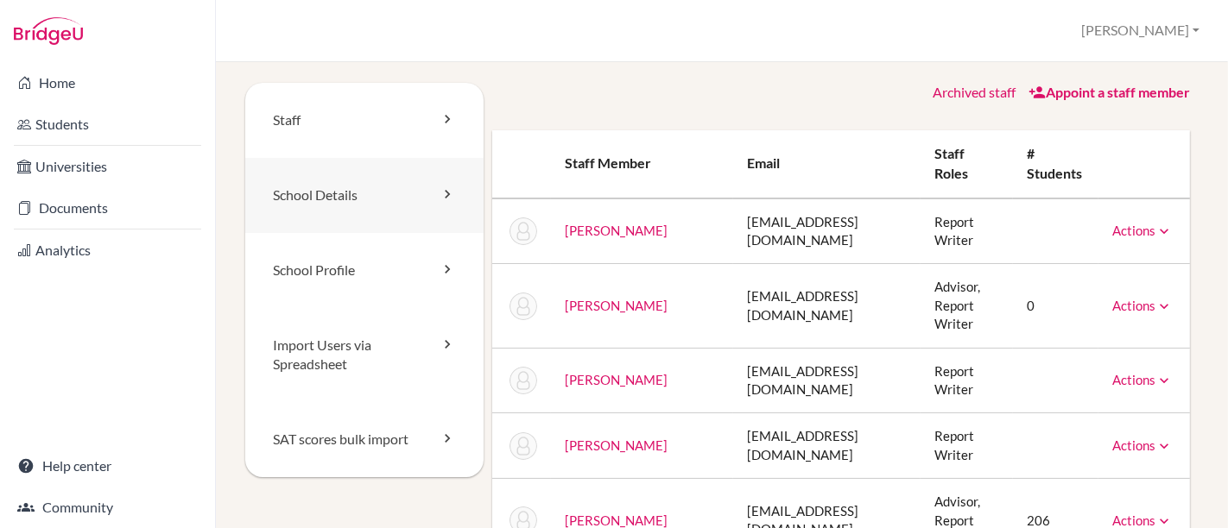
click at [335, 181] on link "School Details" at bounding box center [364, 195] width 238 height 75
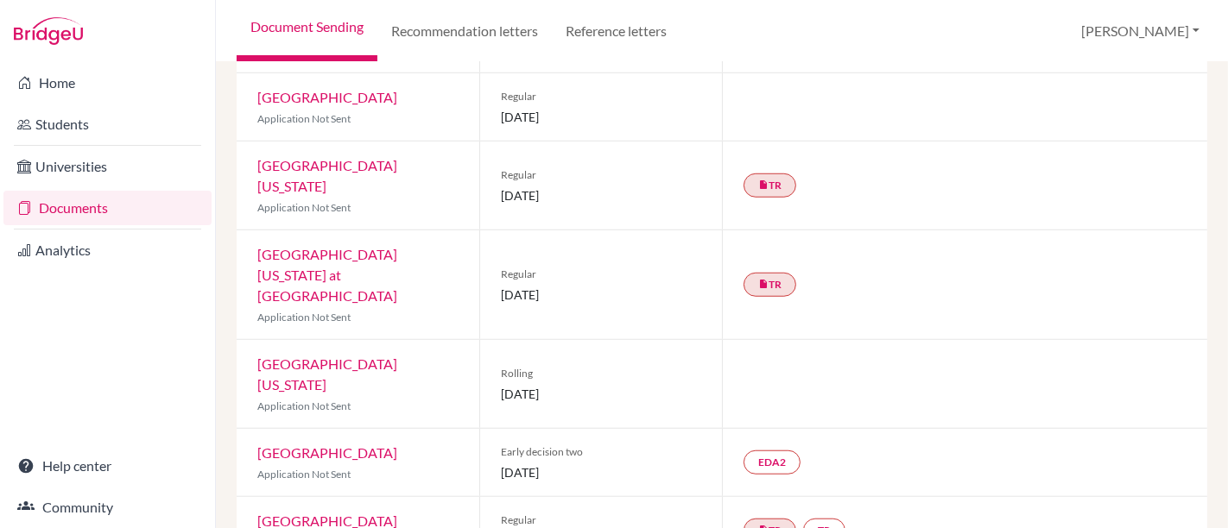
scroll to position [1102, 0]
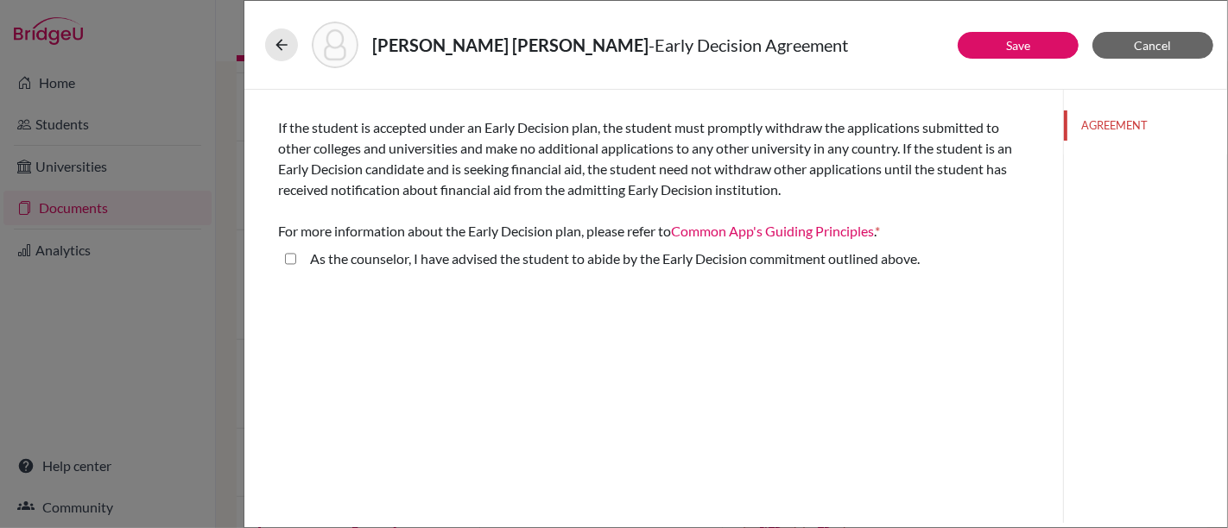
click at [370, 260] on label "As the counselor, I have advised the student to abide by the Early Decision com…" at bounding box center [614, 259] width 609 height 21
click at [296, 260] on above\ "As the counselor, I have advised the student to abide by the Early Decision com…" at bounding box center [290, 259] width 11 height 21
checkbox above\ "true"
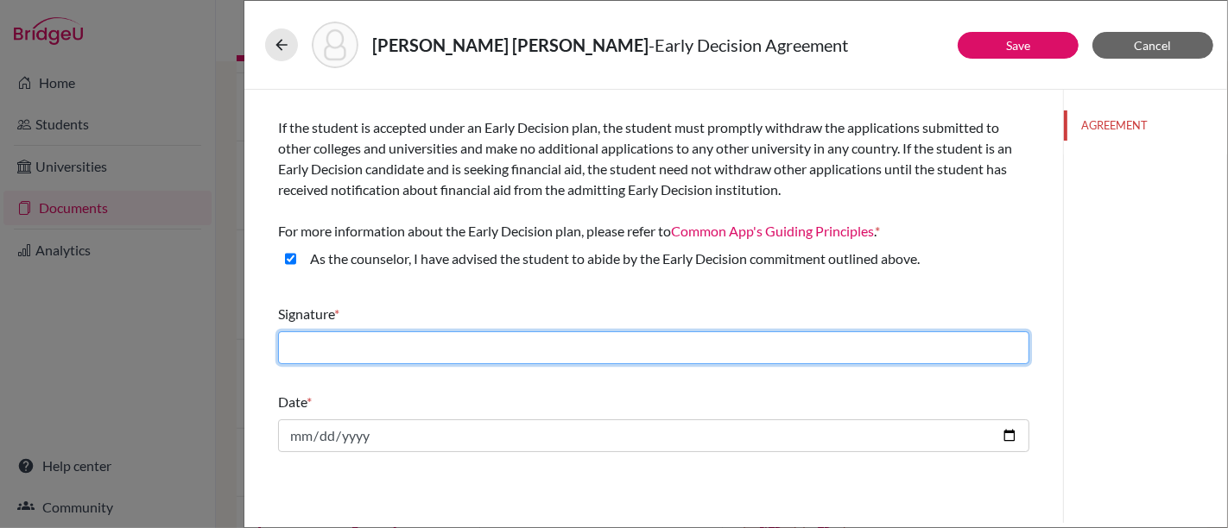
click at [440, 338] on input "text" at bounding box center [653, 348] width 751 height 33
type input "[PERSON_NAME]"
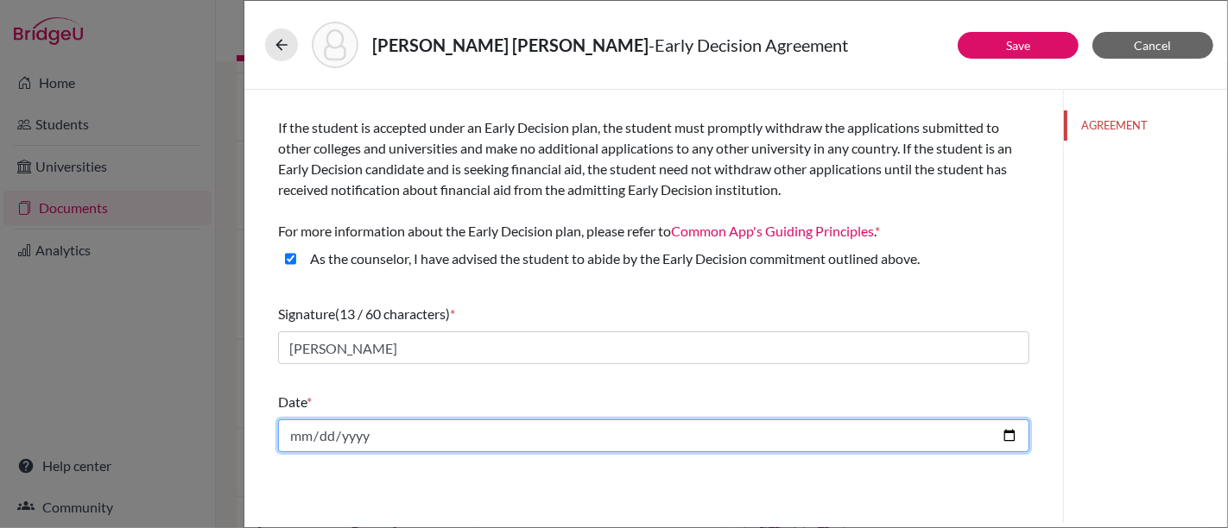
click at [1006, 435] on input "date" at bounding box center [653, 436] width 751 height 33
type input "[DATE]"
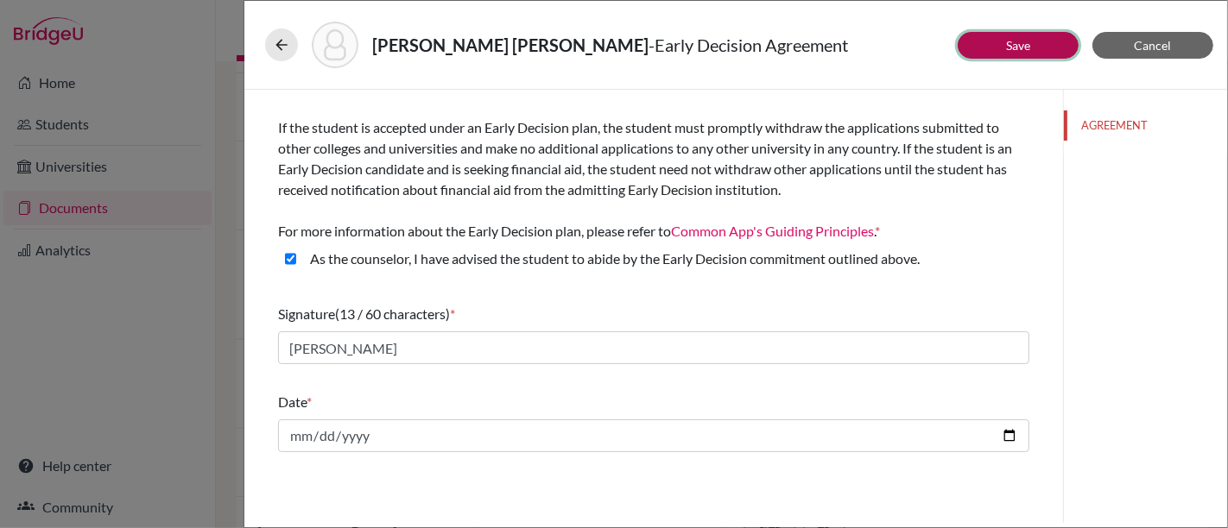
click at [1021, 54] on button "Save" at bounding box center [1017, 45] width 121 height 27
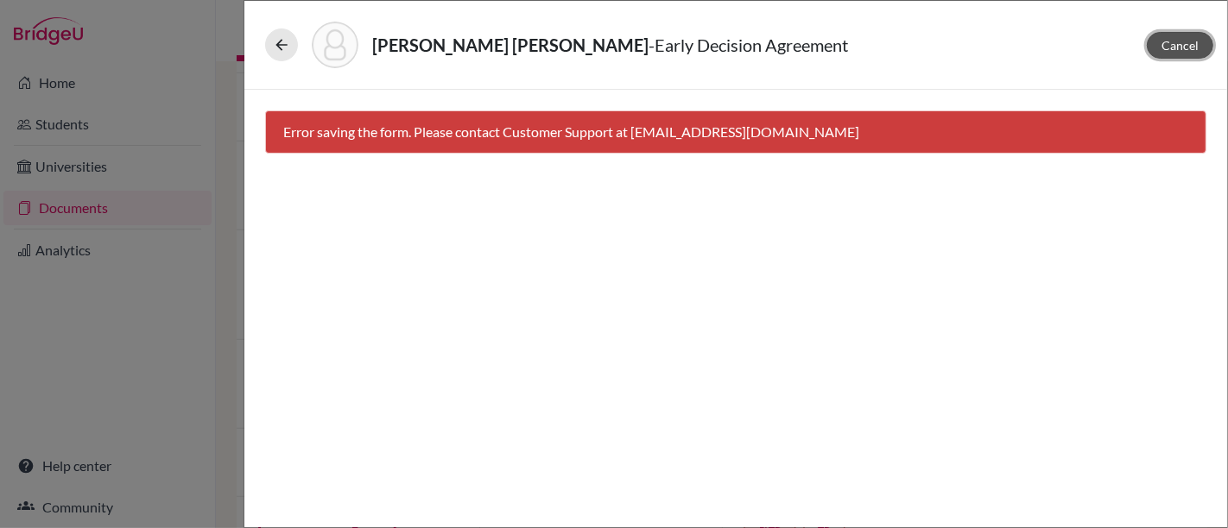
click at [1191, 49] on span "Cancel" at bounding box center [1179, 45] width 37 height 15
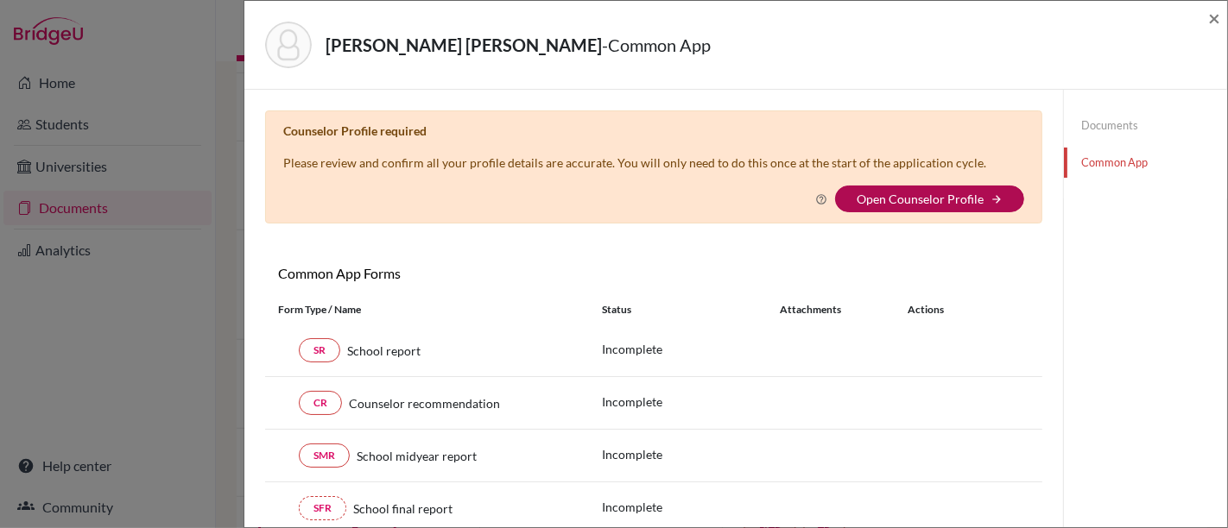
click at [948, 196] on link "Open Counselor Profile" at bounding box center [919, 199] width 127 height 15
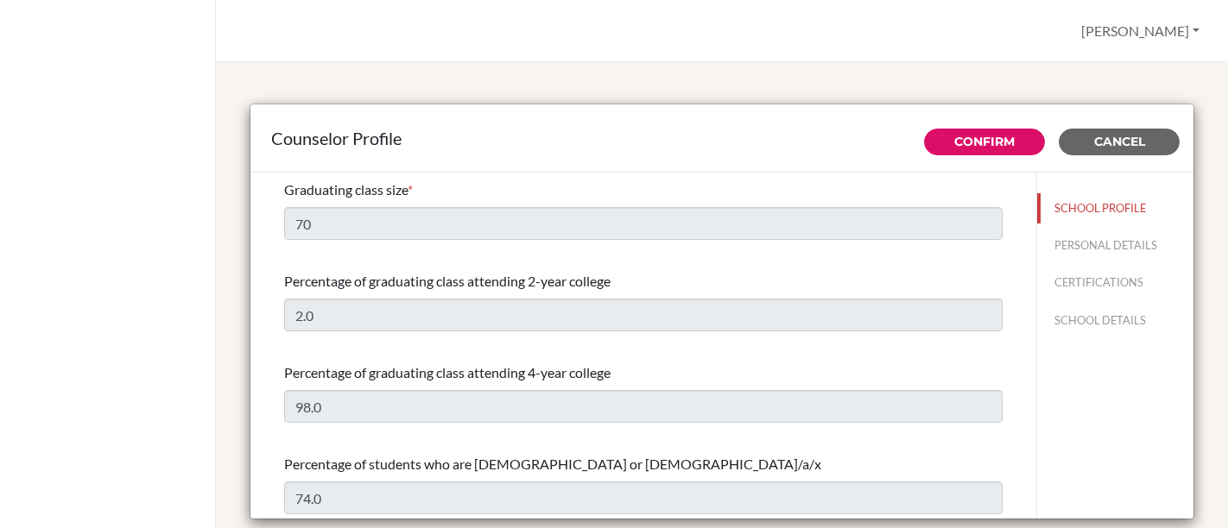
select select "0"
select select "307331"
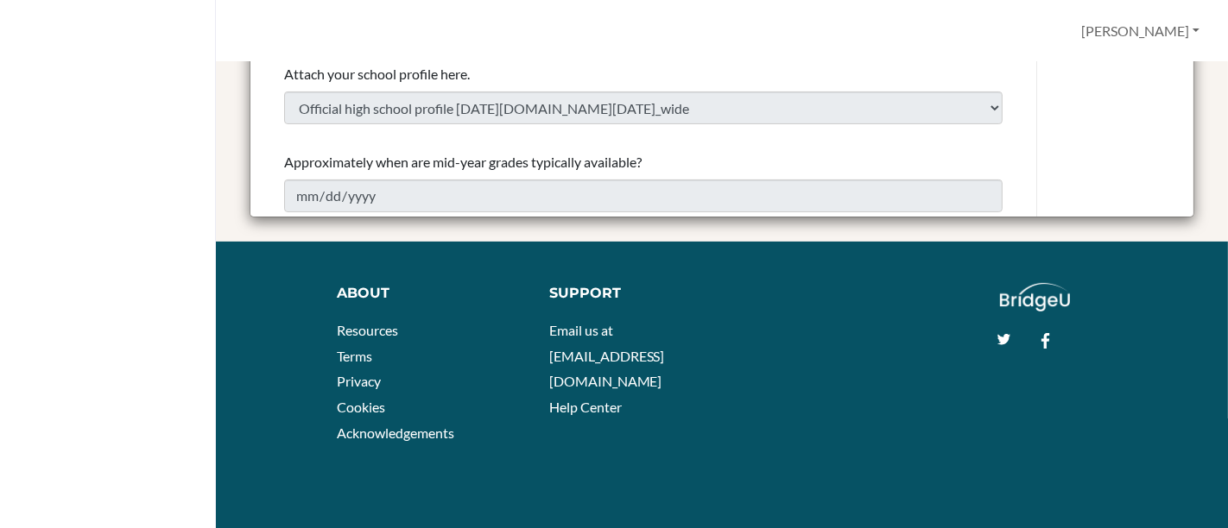
scroll to position [15, 0]
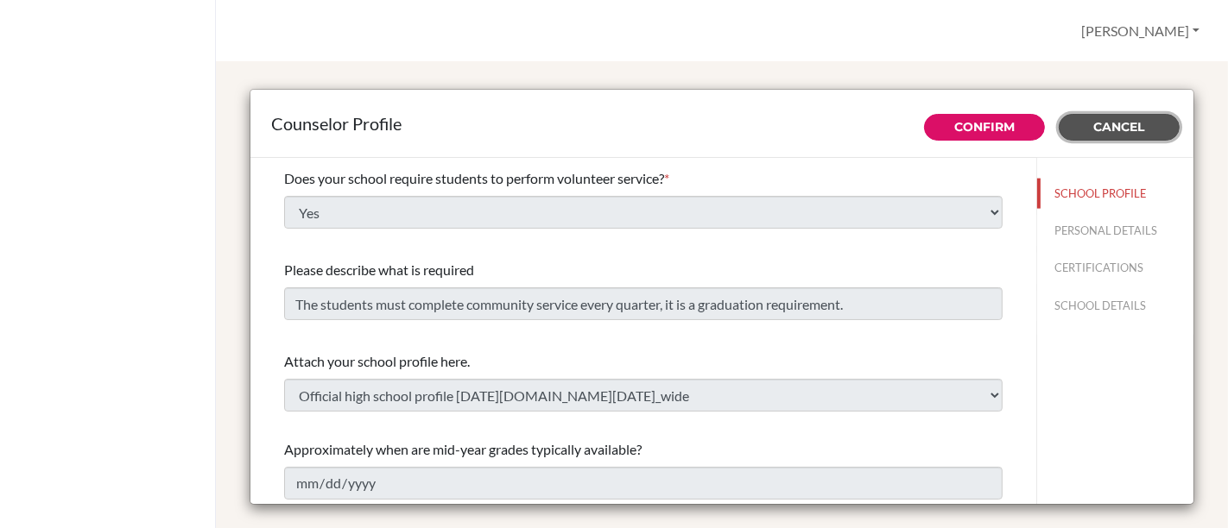
click at [1137, 126] on button "Cancel" at bounding box center [1118, 127] width 121 height 27
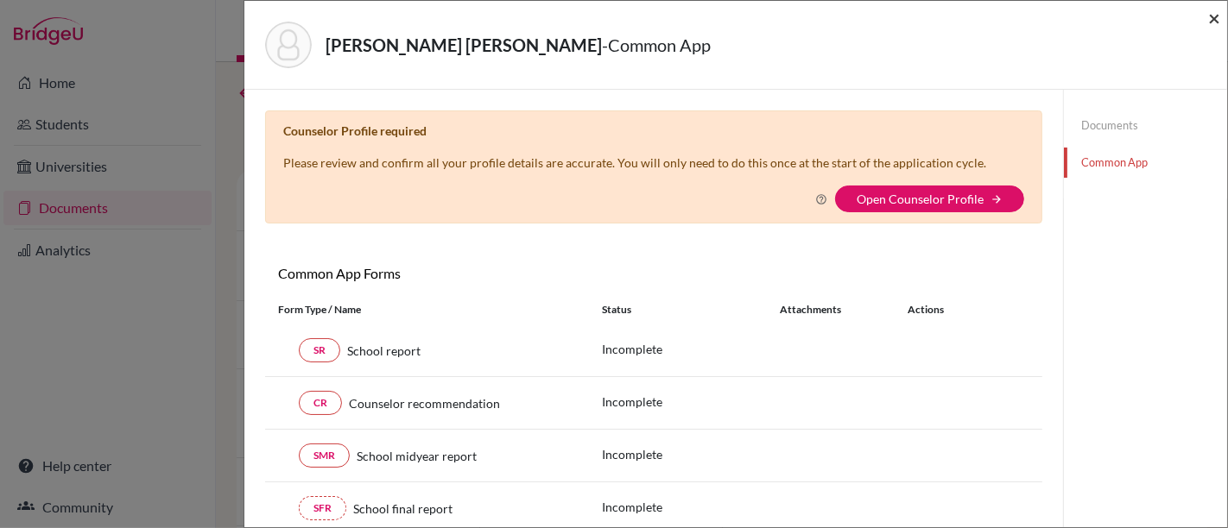
click at [1214, 19] on span "×" at bounding box center [1214, 17] width 12 height 25
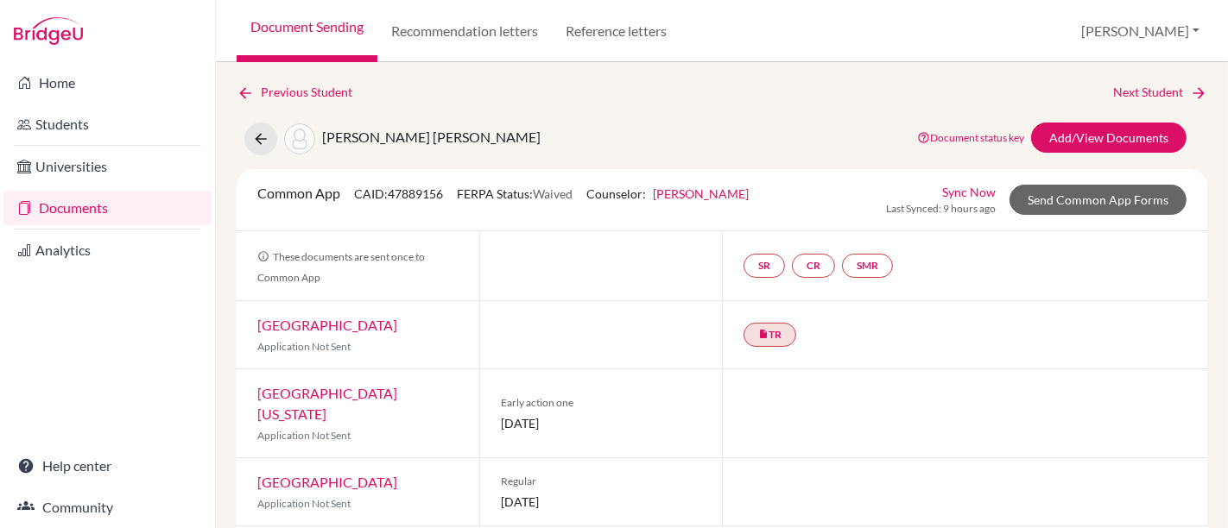
click at [723, 192] on link "Chelsea Burns" at bounding box center [701, 193] width 96 height 15
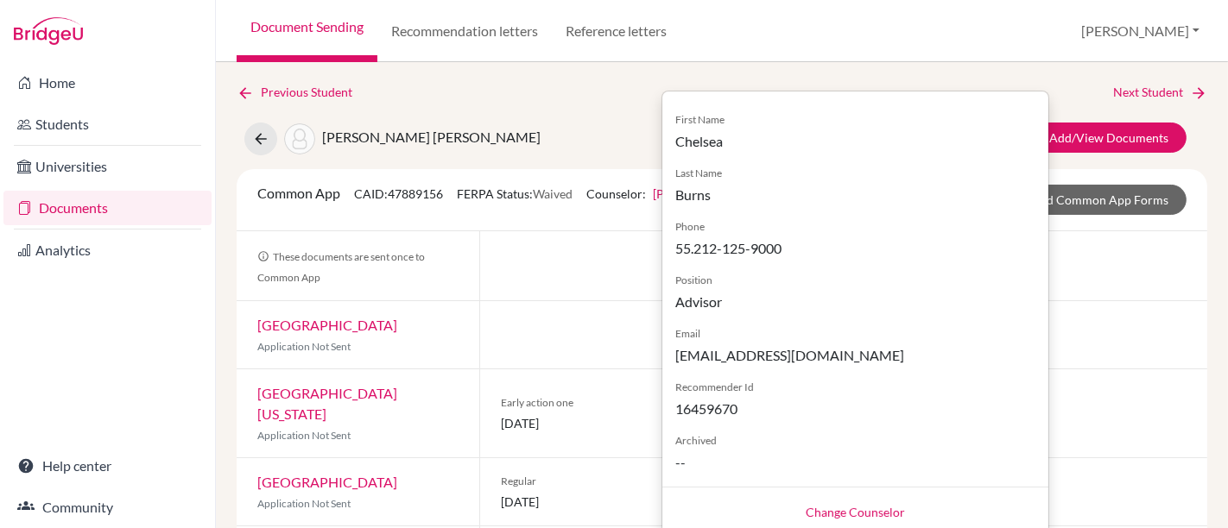
scroll to position [383, 0]
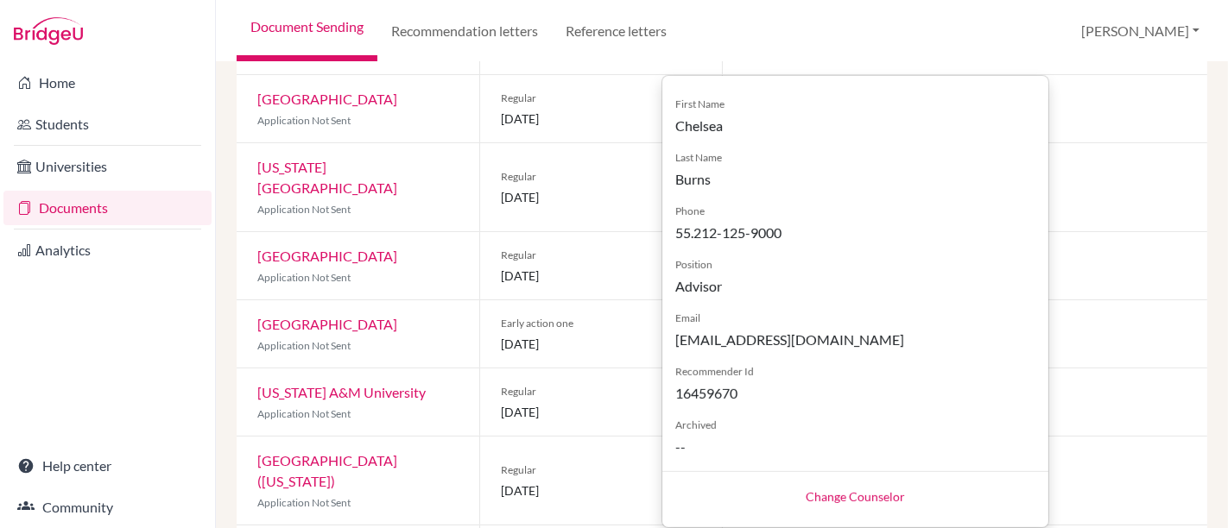
click at [838, 489] on link "Change Counselor" at bounding box center [854, 496] width 99 height 15
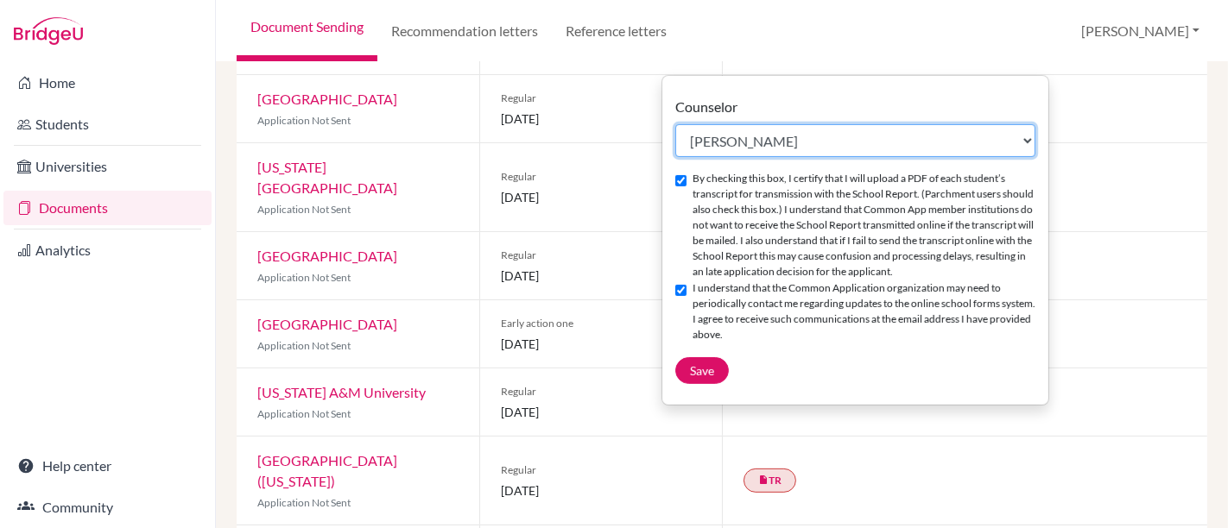
click at [725, 129] on select "Select counselor Jasmine Anderson Chelsea Burns Lucy Hogg Su Katz Scott Little …" at bounding box center [855, 140] width 360 height 33
select select "459986"
click at [675, 124] on select "Select counselor Jasmine Anderson Chelsea Burns Lucy Hogg Su Katz Scott Little …" at bounding box center [855, 140] width 360 height 33
checkbox input "false"
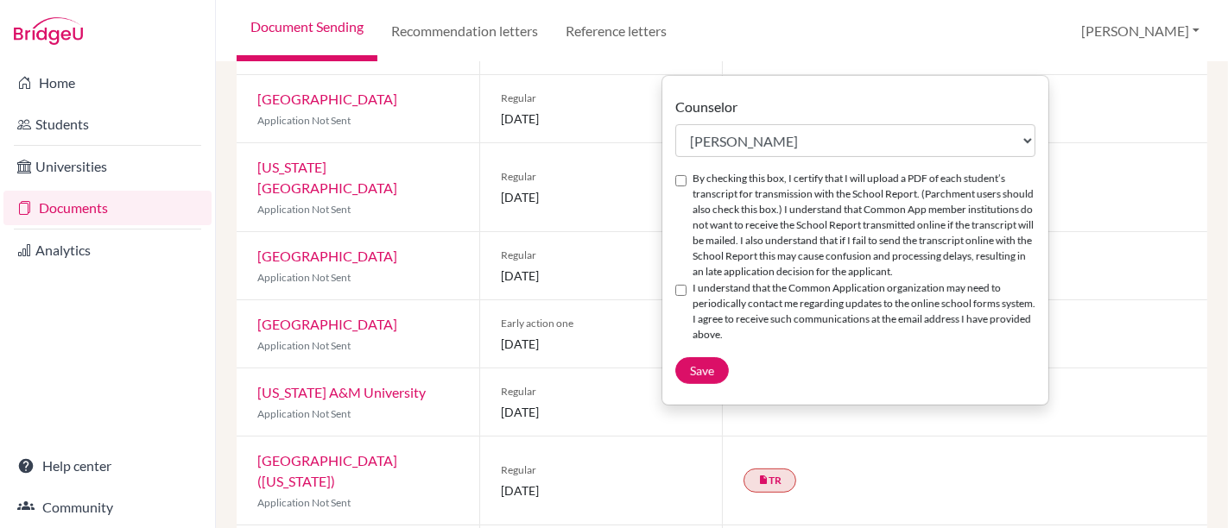
click at [683, 296] on input "I understand that the Common Application organization may need to periodically …" at bounding box center [680, 290] width 11 height 11
checkbox input "true"
click at [678, 180] on input "By checking this box, I certify that I will upload a PDF of each student’s tran…" at bounding box center [680, 180] width 11 height 11
checkbox input "true"
click at [703, 378] on span "Save" at bounding box center [702, 370] width 24 height 15
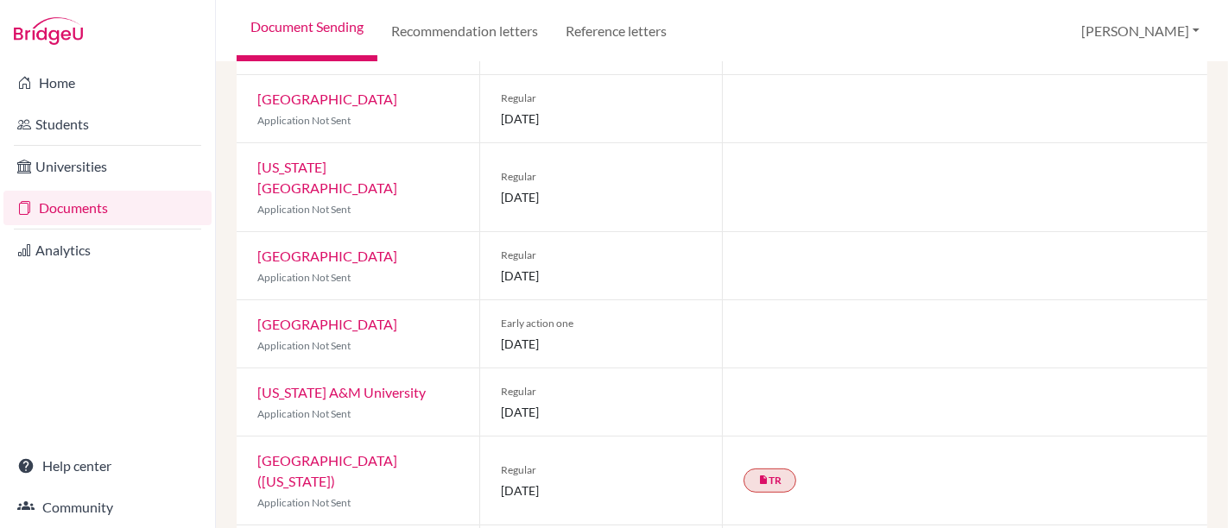
scroll to position [0, 0]
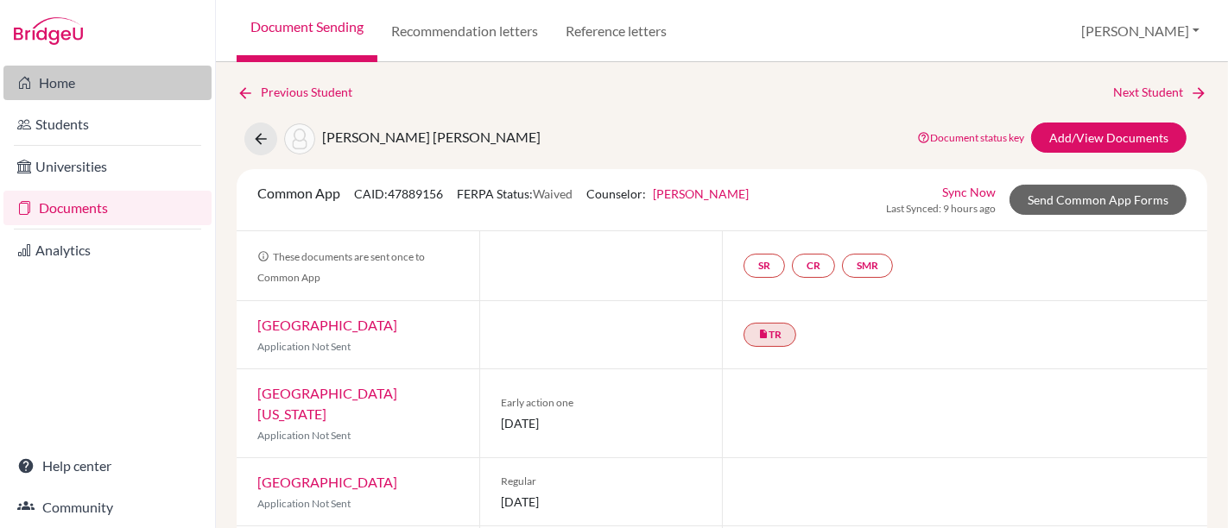
click at [48, 85] on link "Home" at bounding box center [107, 83] width 208 height 35
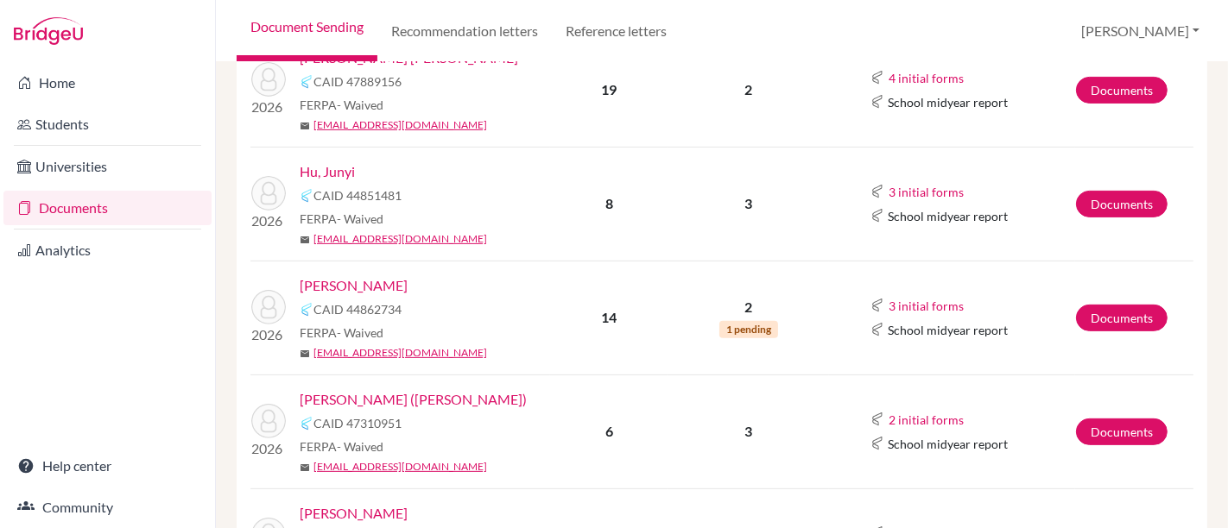
scroll to position [295, 0]
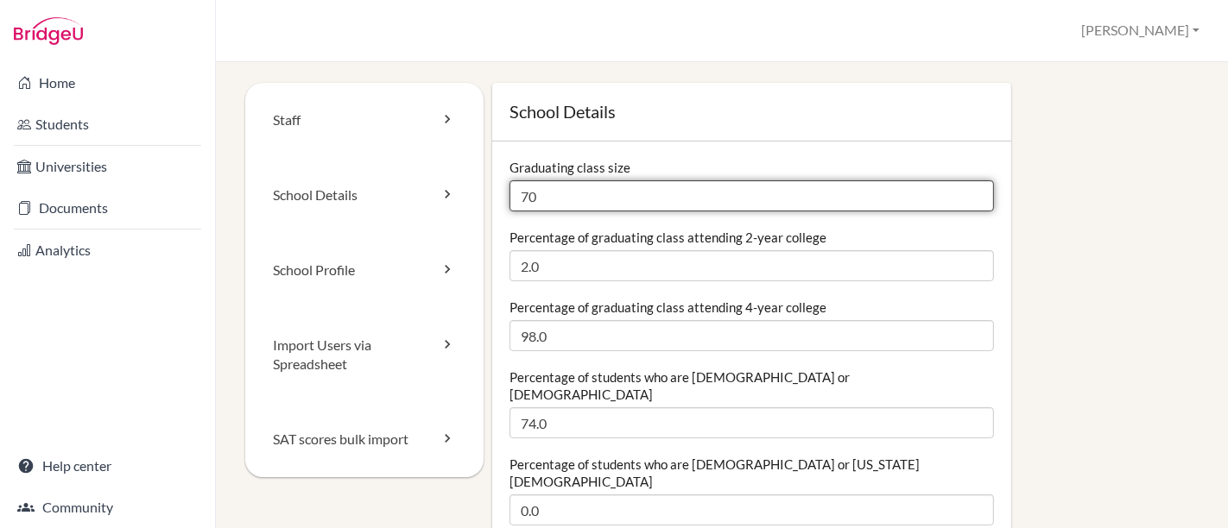
click at [589, 196] on input "70" at bounding box center [751, 195] width 484 height 31
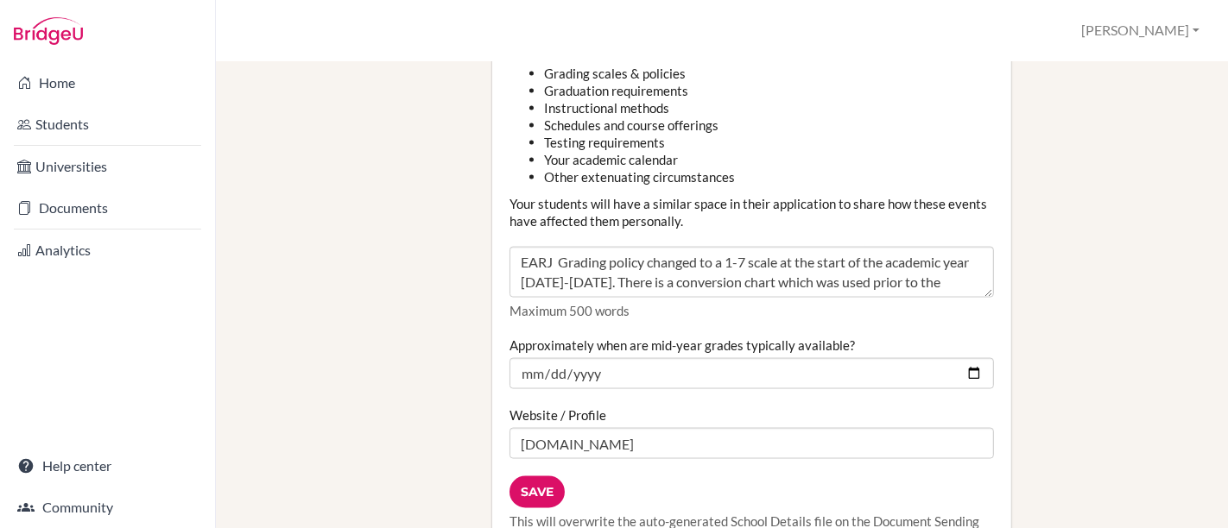
scroll to position [2014, 0]
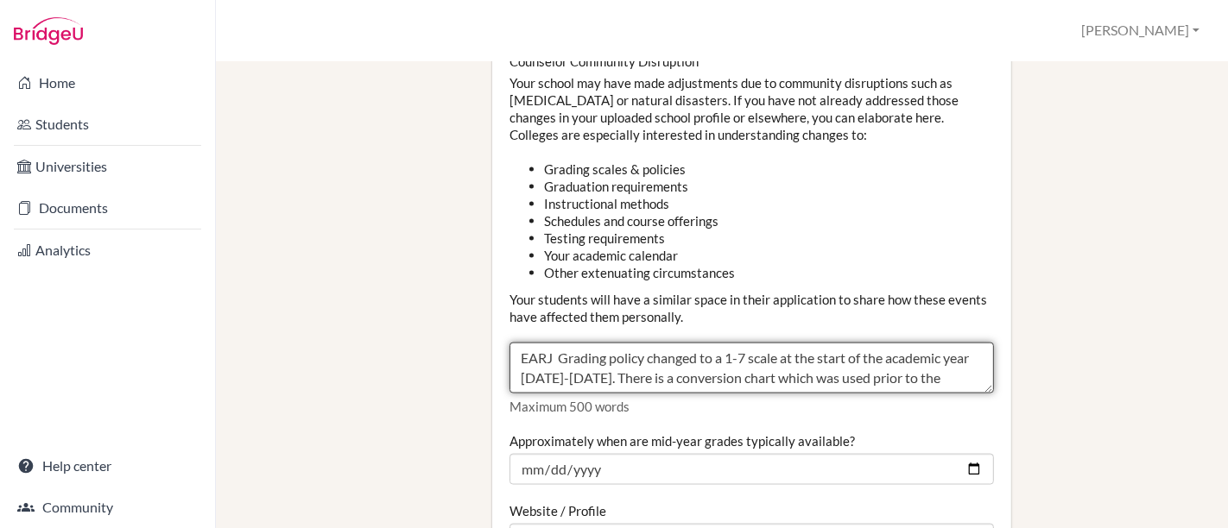
click at [765, 343] on textarea "EARJ Grading policy changed to a 1-7 scale at the start of the academic year [D…" at bounding box center [751, 369] width 484 height 52
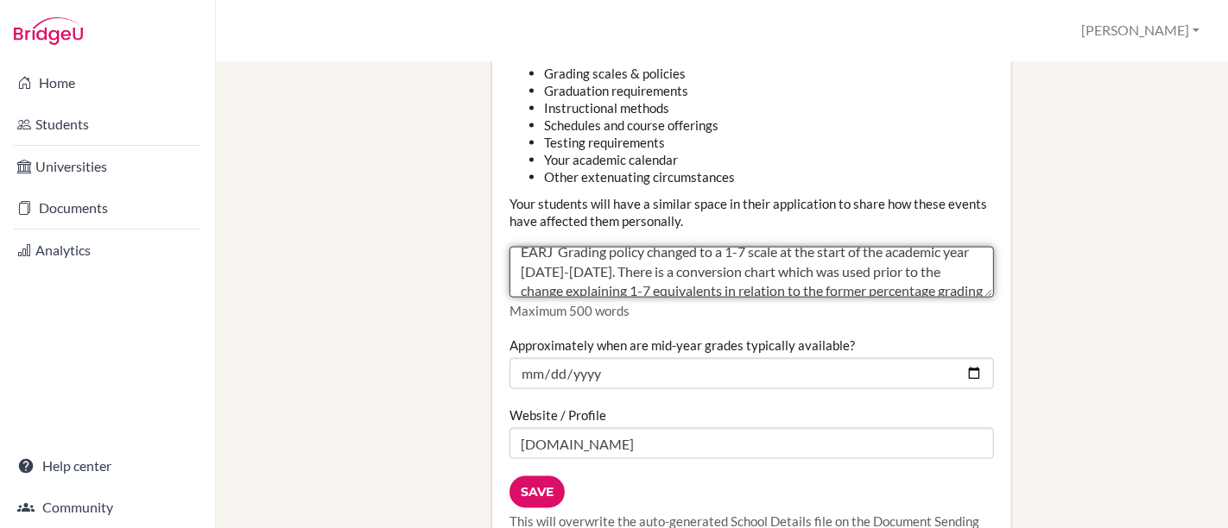
scroll to position [0, 0]
